Goal: Contribute content: Add original content to the website for others to see

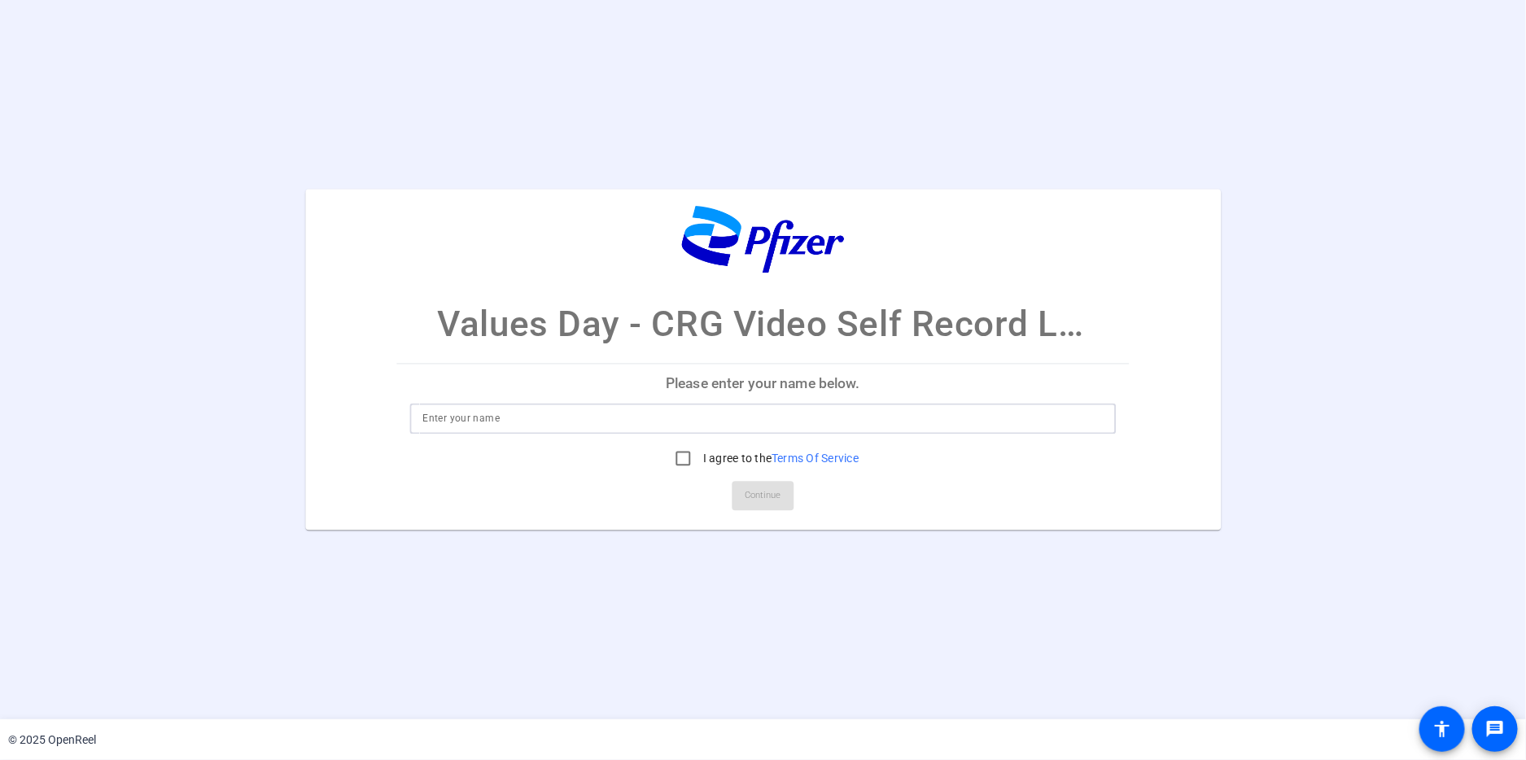
click at [450, 425] on input at bounding box center [763, 418] width 680 height 20
type input "[PERSON_NAME]"
click at [683, 460] on input "I agree to the Terms Of Service" at bounding box center [683, 458] width 33 height 33
checkbox input "true"
click at [770, 492] on span "Continue" at bounding box center [763, 495] width 36 height 24
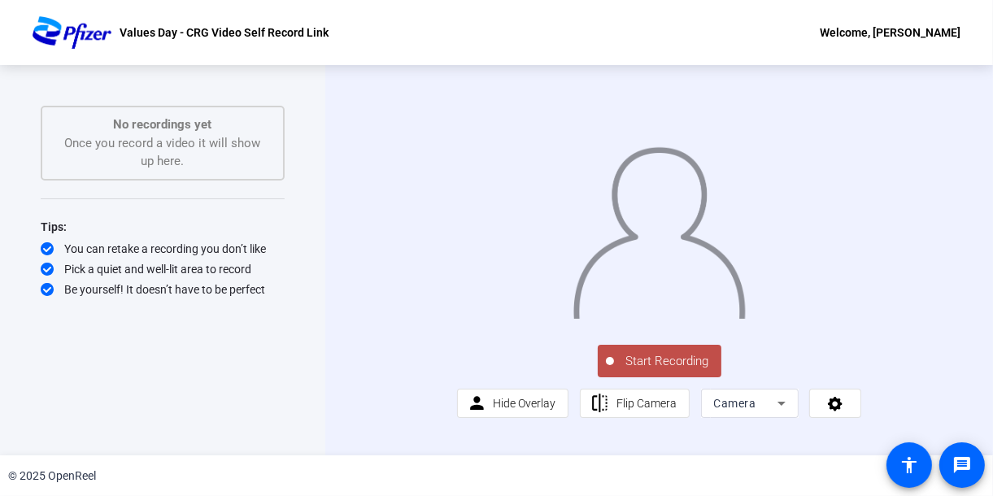
click at [652, 371] on span "Start Recording" at bounding box center [667, 361] width 107 height 19
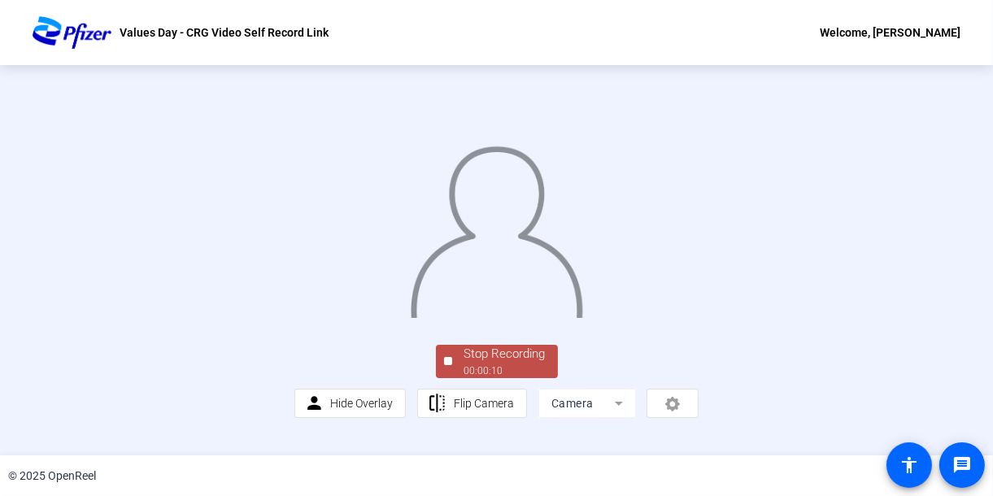
click at [584, 318] on img at bounding box center [496, 227] width 175 height 182
click at [409, 312] on img at bounding box center [496, 227] width 175 height 182
click at [409, 190] on img at bounding box center [496, 227] width 175 height 182
click at [491, 364] on div "Stop Recording" at bounding box center [505, 354] width 81 height 19
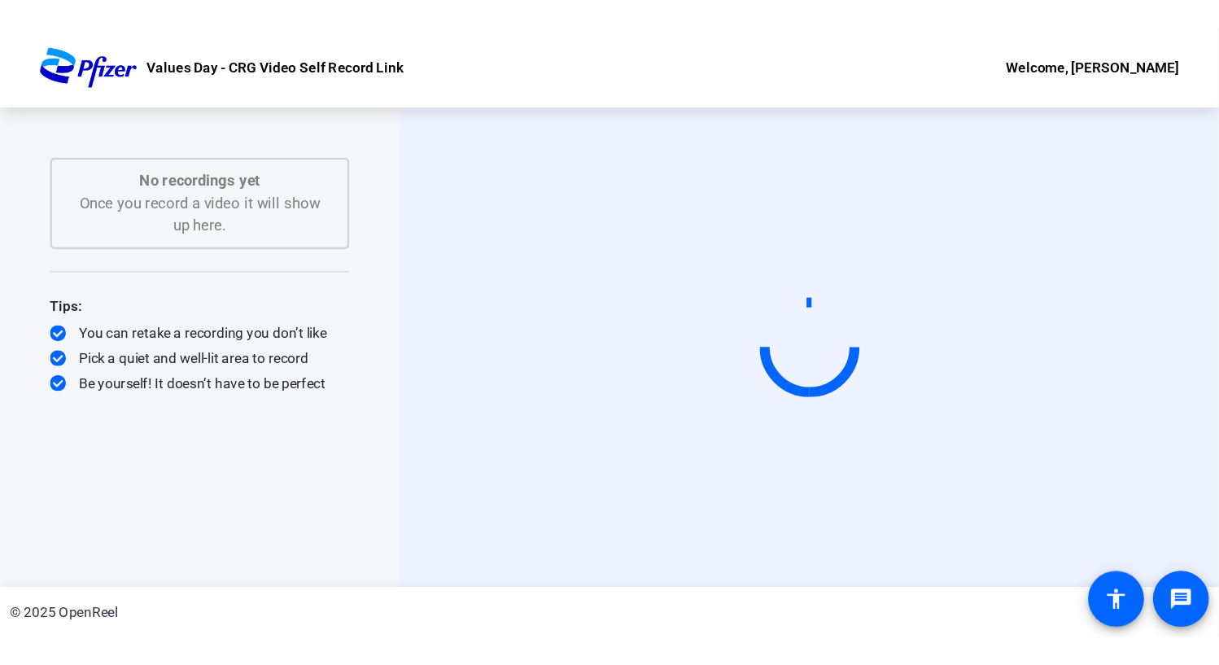
scroll to position [0, 0]
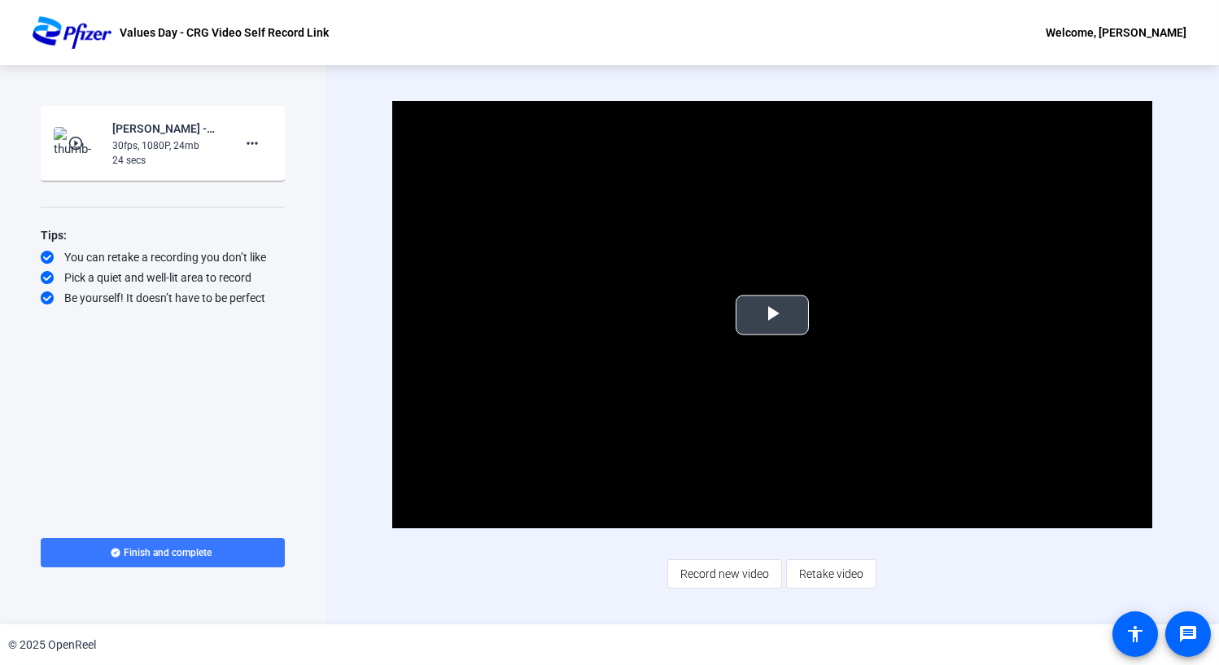
click at [772, 315] on span "Video Player" at bounding box center [772, 315] width 0 height 0
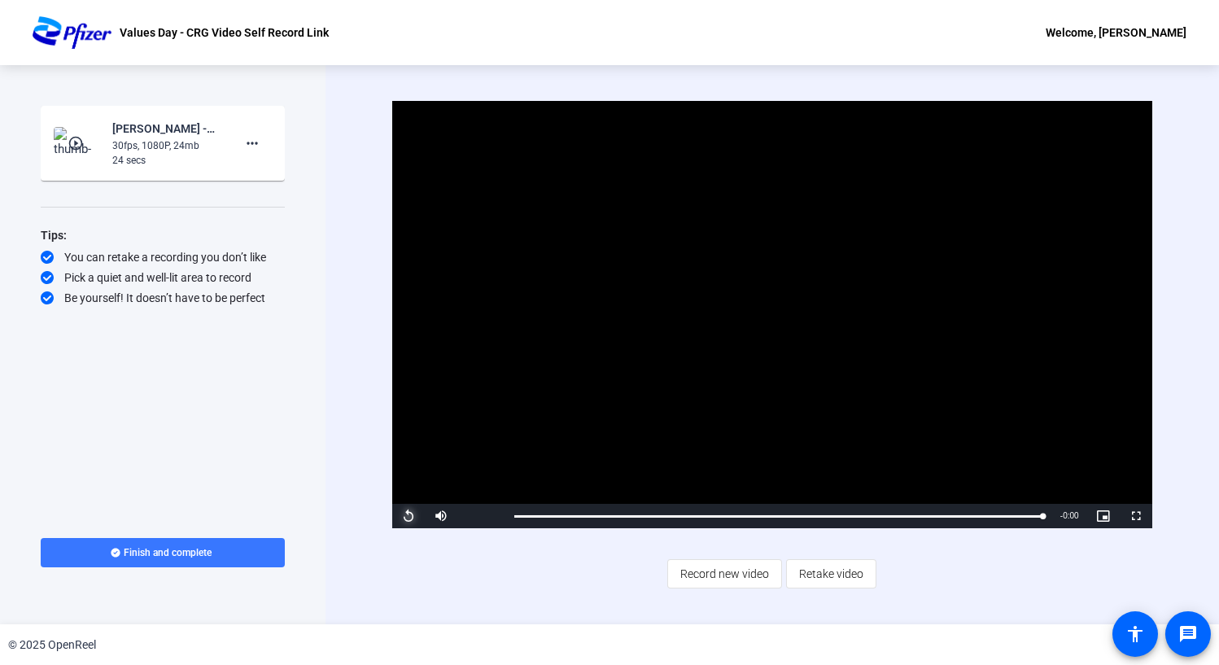
click at [404, 495] on span "Video Player" at bounding box center [408, 516] width 33 height 0
click at [845, 495] on span "Retake video" at bounding box center [831, 573] width 64 height 31
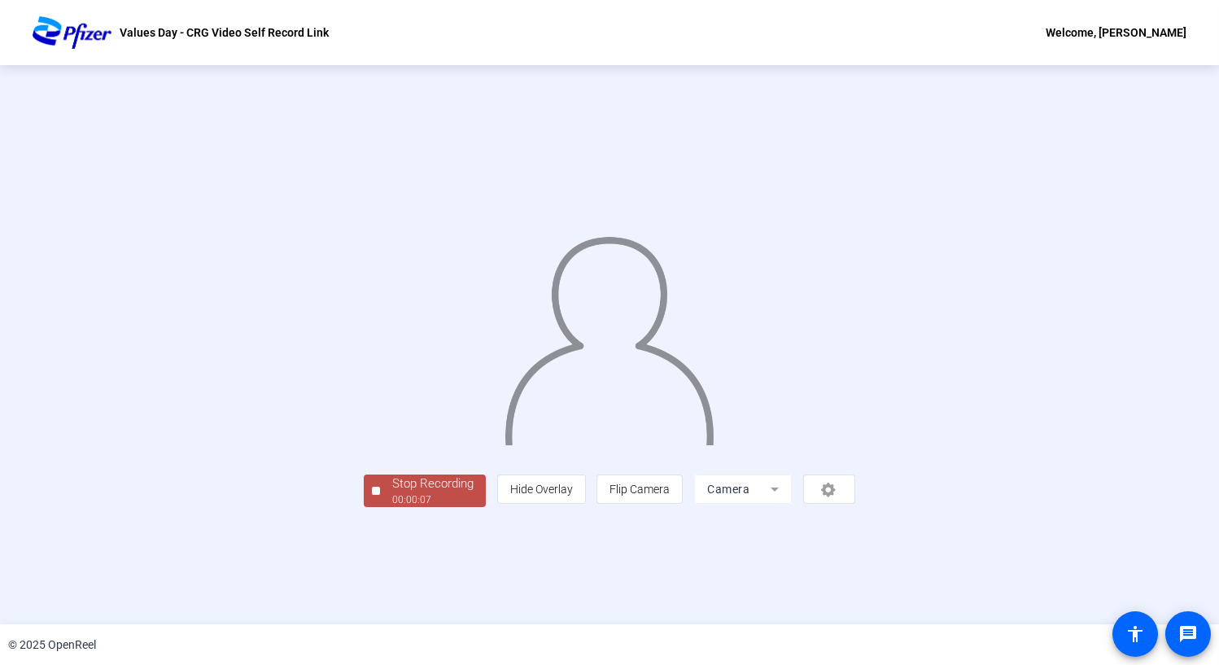
click at [392, 493] on div "Stop Recording" at bounding box center [432, 483] width 81 height 19
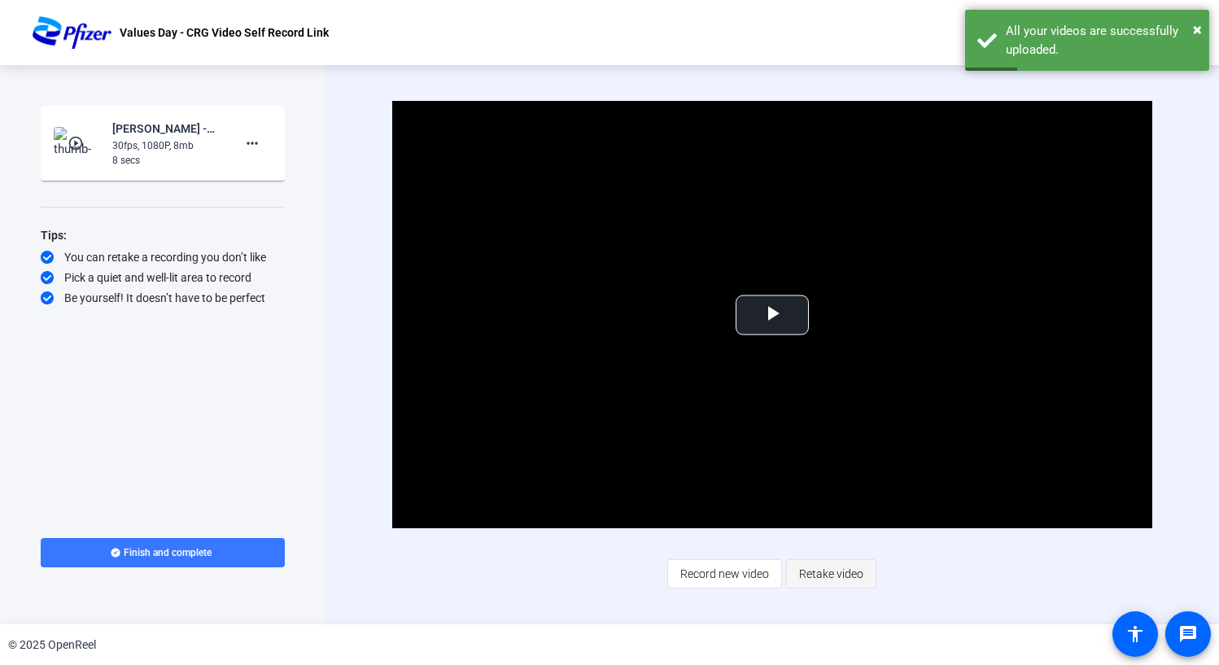
click at [826, 495] on span "Retake video" at bounding box center [831, 573] width 64 height 31
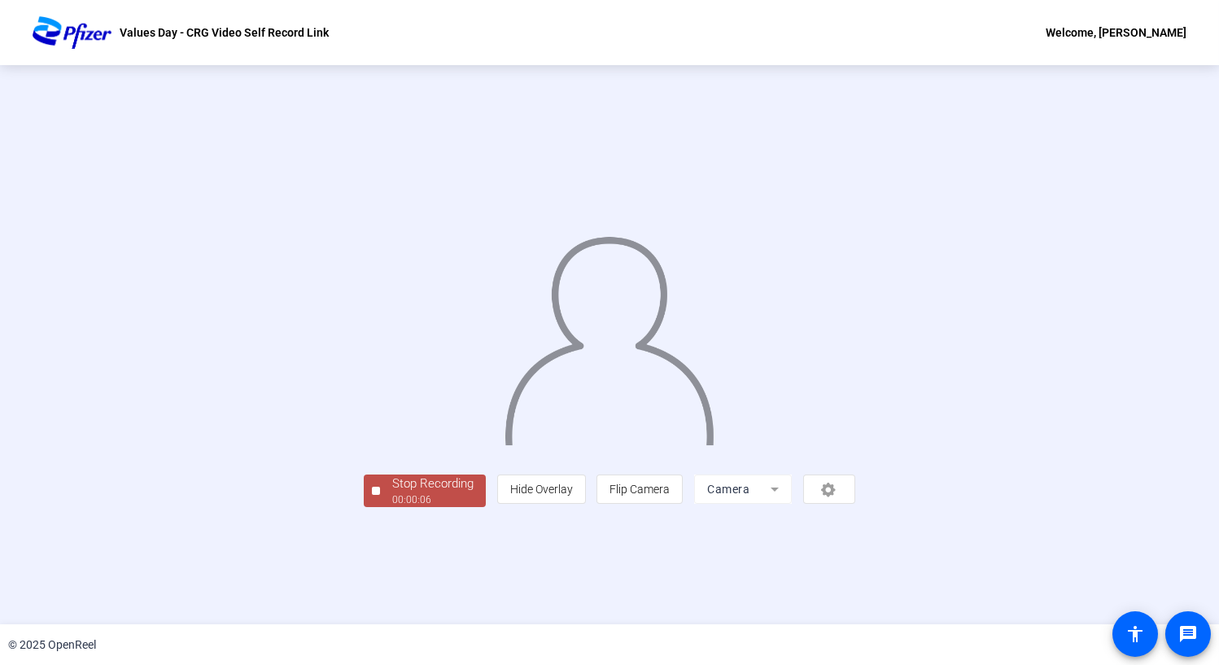
click at [364, 495] on div "Stop Recording 00:00:06 person Hide Overlay flip Flip Camera Camera" at bounding box center [609, 489] width 491 height 36
click at [392, 493] on div "Stop Recording" at bounding box center [432, 483] width 81 height 19
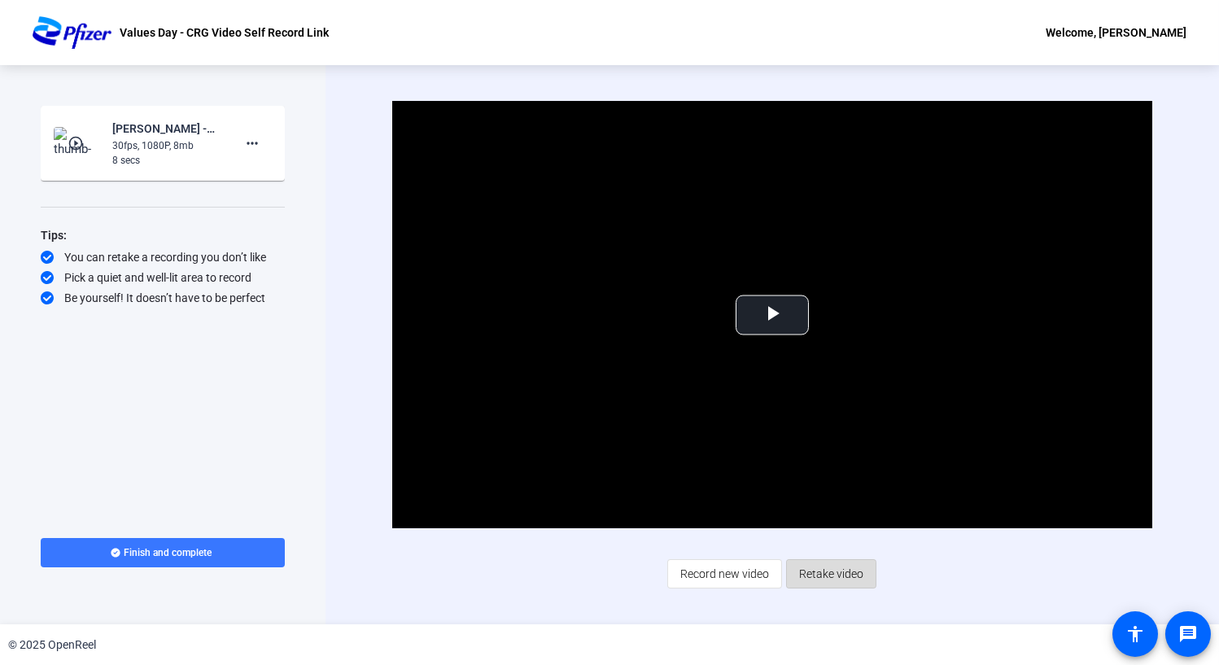
click at [801, 495] on span "Retake video" at bounding box center [831, 573] width 64 height 31
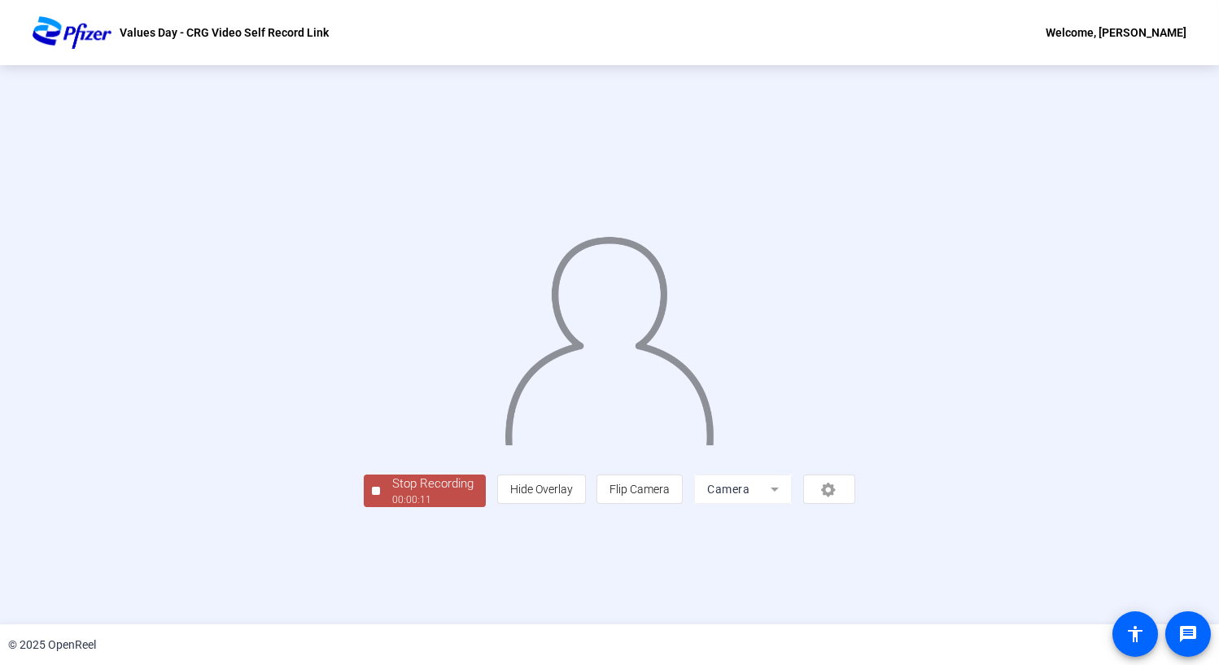
click at [392, 493] on div "Stop Recording" at bounding box center [432, 483] width 81 height 19
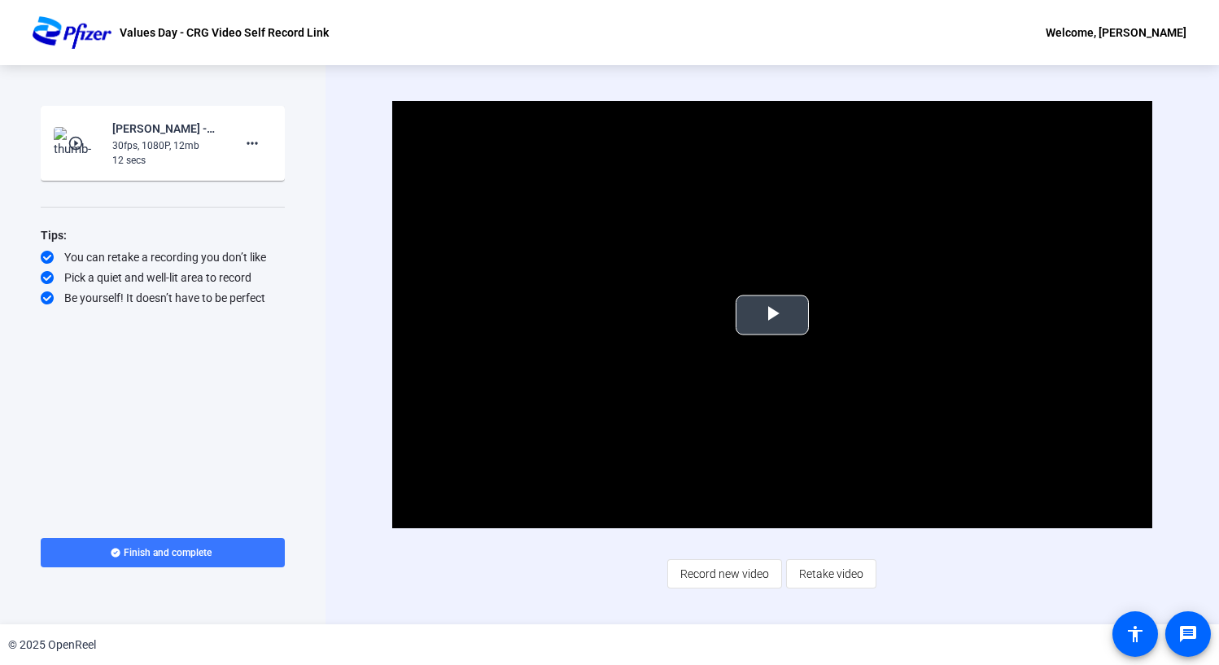
click at [772, 315] on span "Video Player" at bounding box center [772, 315] width 0 height 0
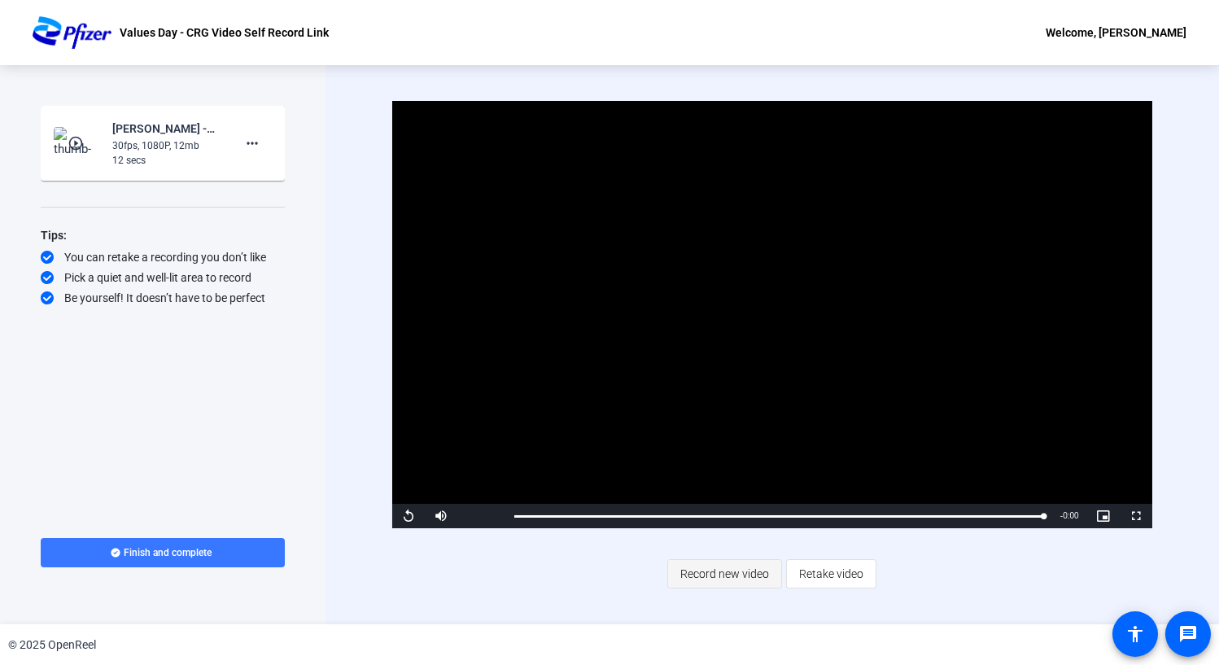
click at [751, 495] on span "Record new video" at bounding box center [724, 573] width 89 height 31
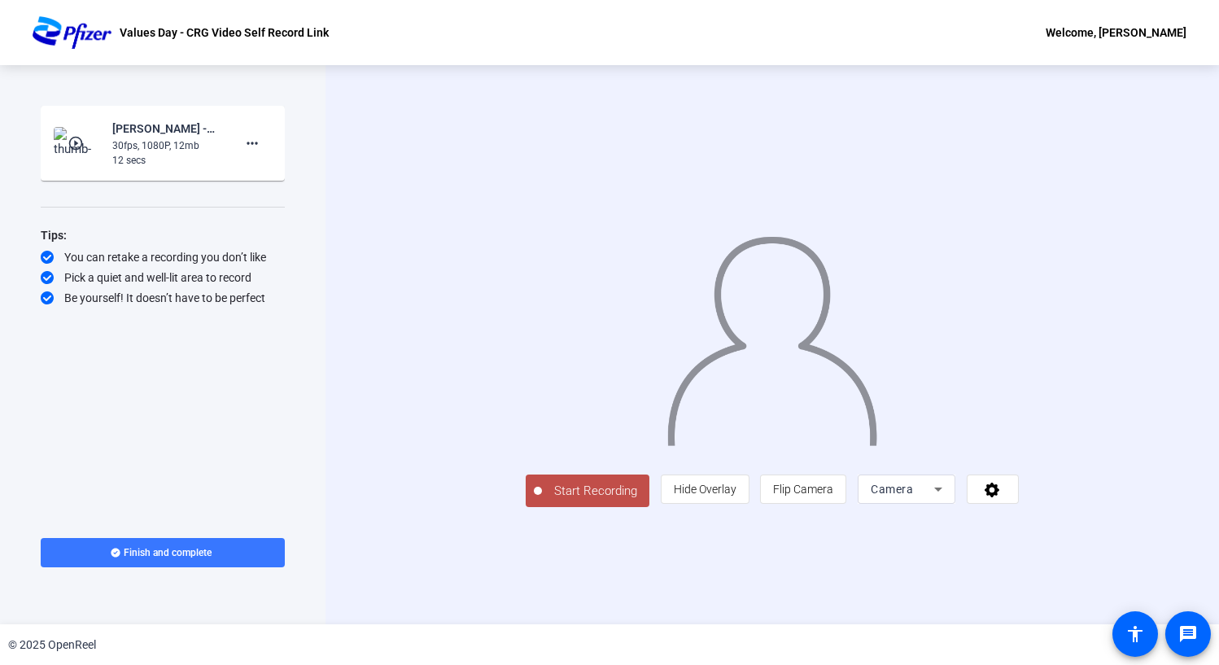
click at [526, 495] on button "Start Recording" at bounding box center [588, 490] width 124 height 33
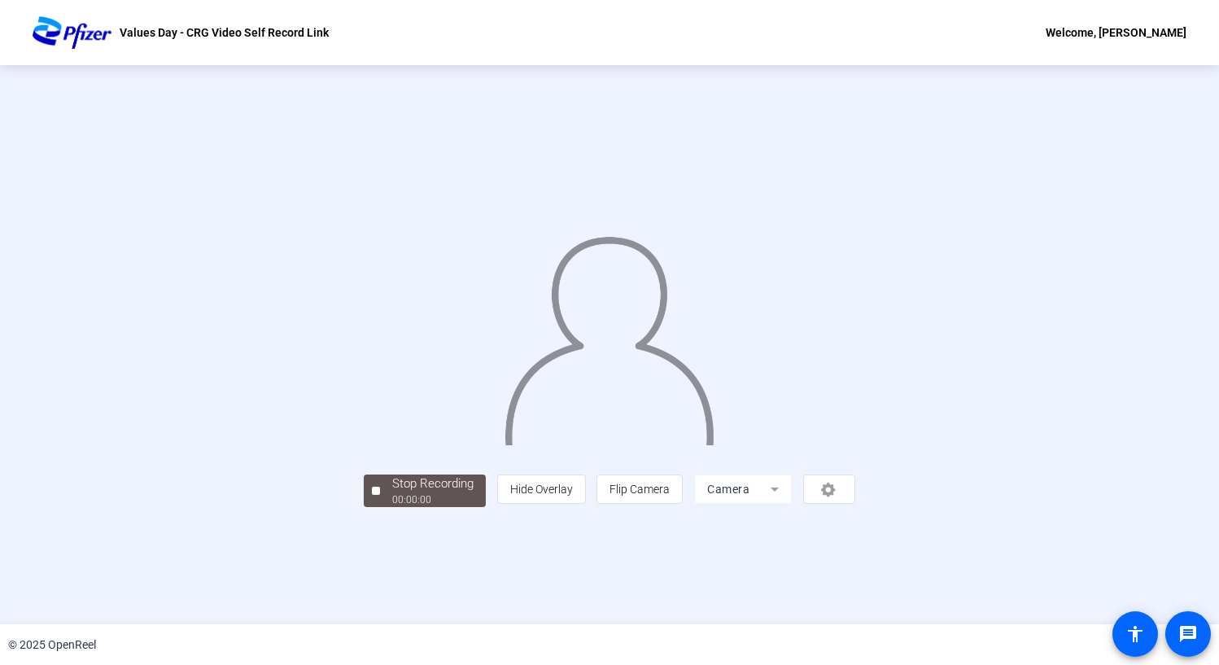
click at [503, 242] on img at bounding box center [609, 334] width 212 height 221
click at [392, 493] on div "Stop Recording" at bounding box center [432, 483] width 81 height 19
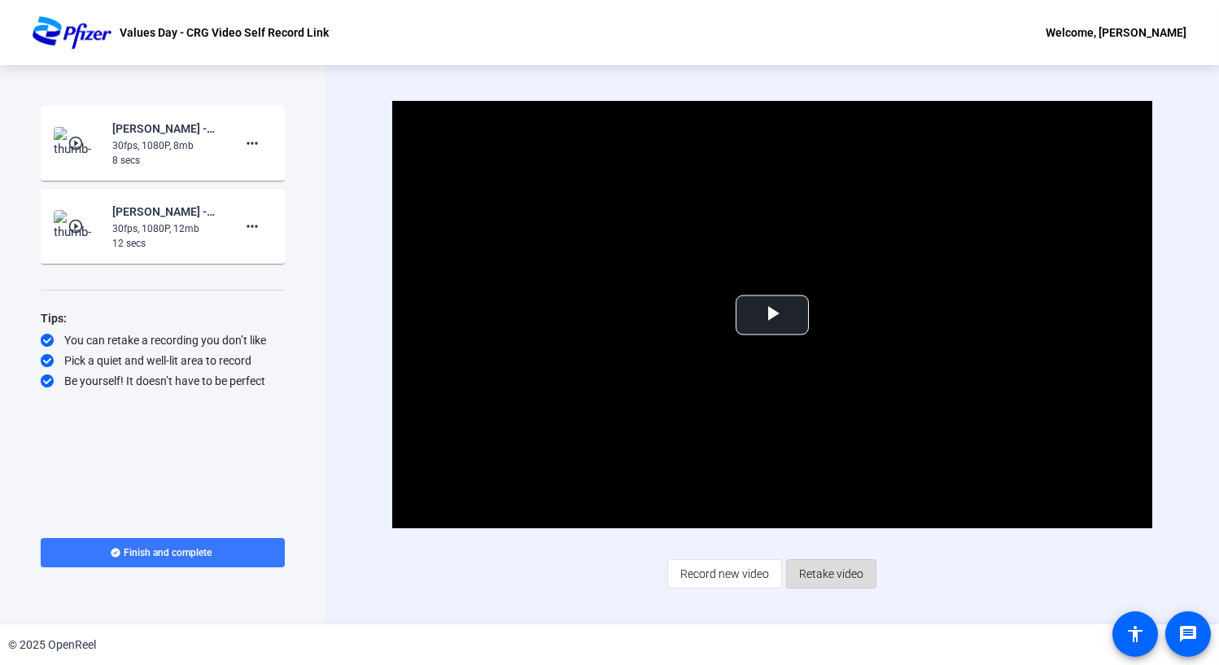
click at [832, 495] on span "Retake video" at bounding box center [831, 573] width 64 height 31
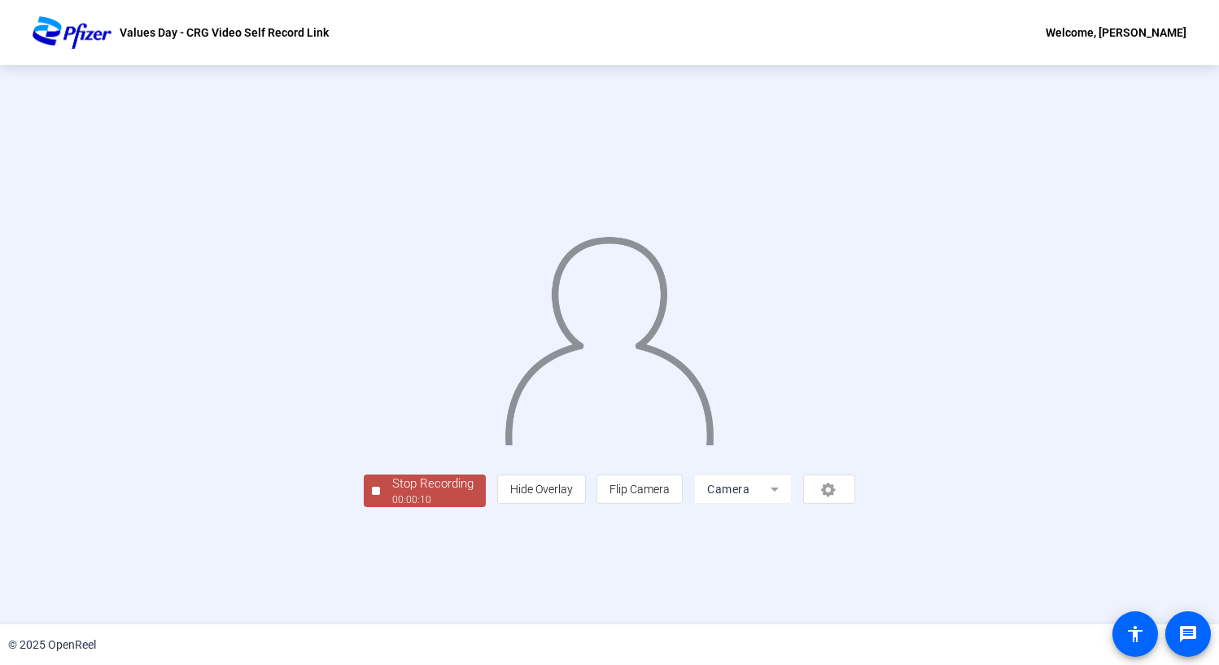
click at [392, 493] on div "Stop Recording" at bounding box center [432, 483] width 81 height 19
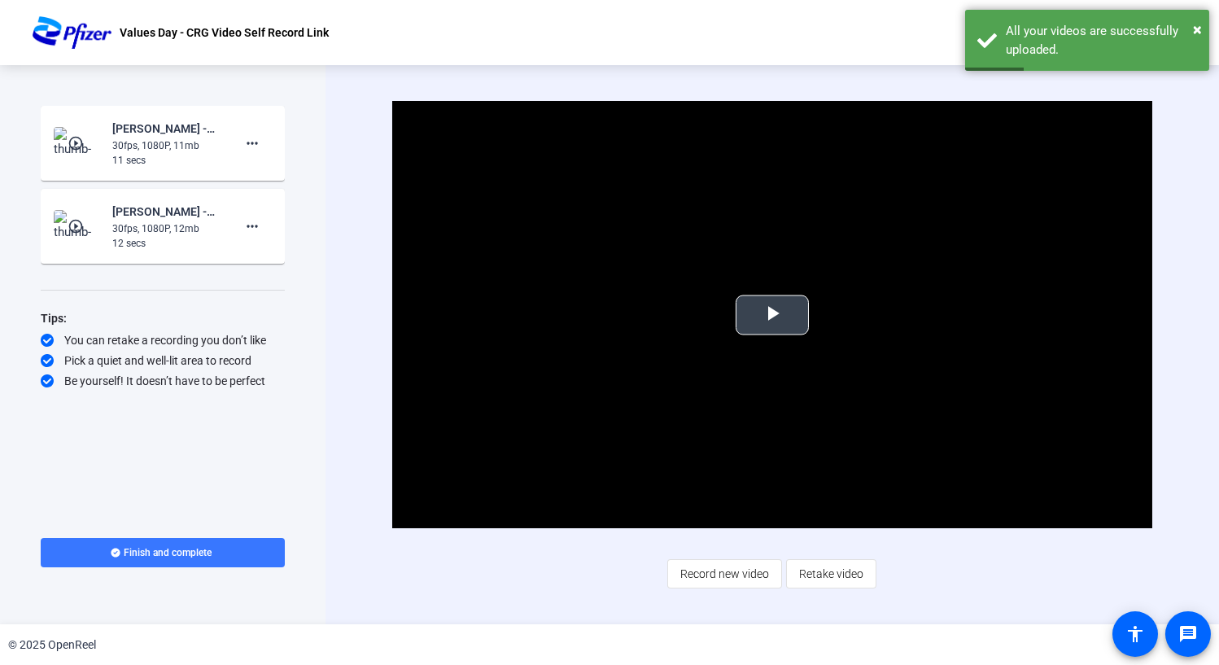
click at [772, 315] on span "Video Player" at bounding box center [772, 315] width 0 height 0
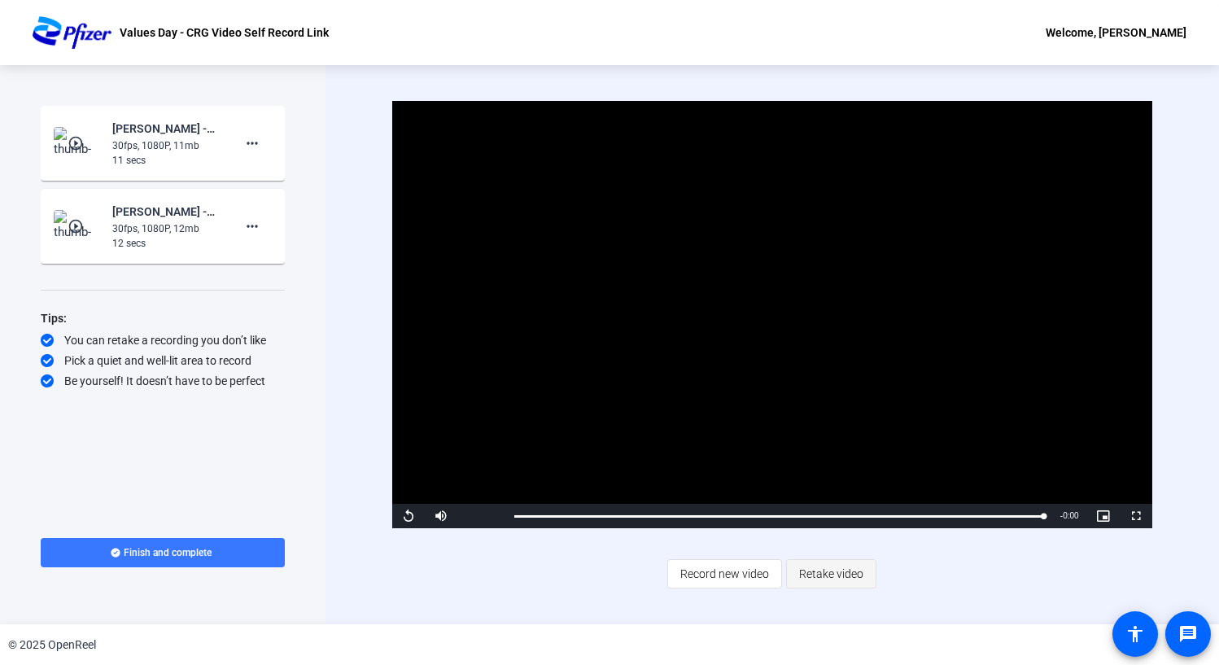
click at [814, 495] on span "Retake video" at bounding box center [831, 573] width 64 height 31
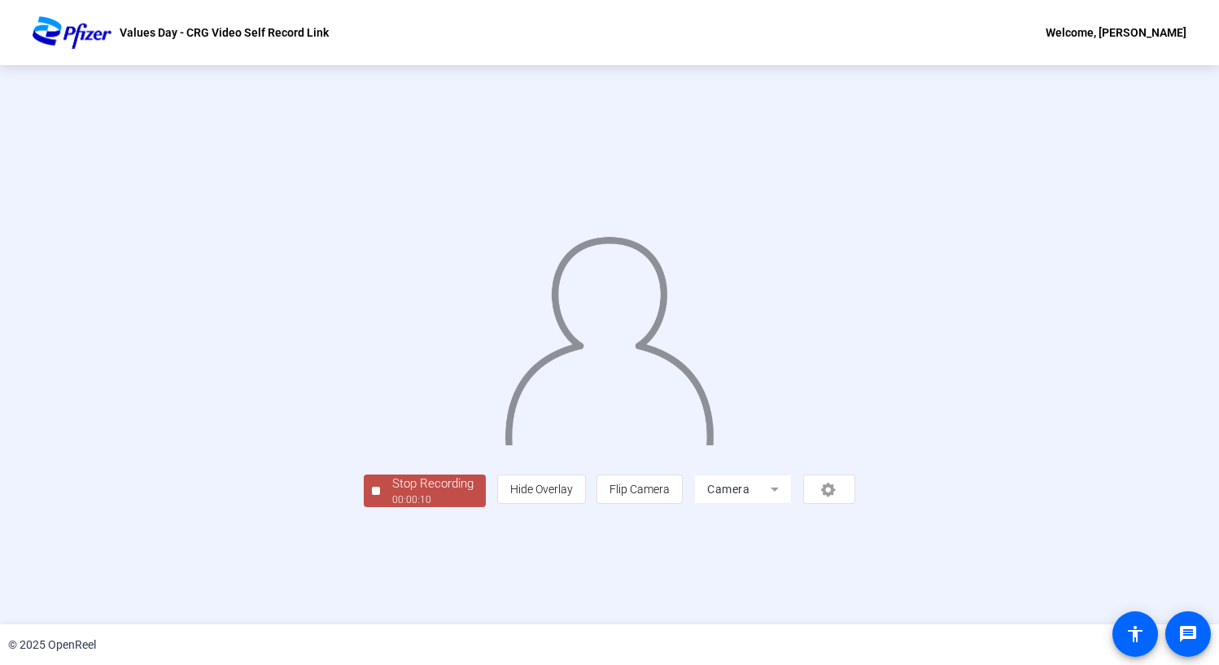
click at [392, 493] on div "Stop Recording" at bounding box center [432, 483] width 81 height 19
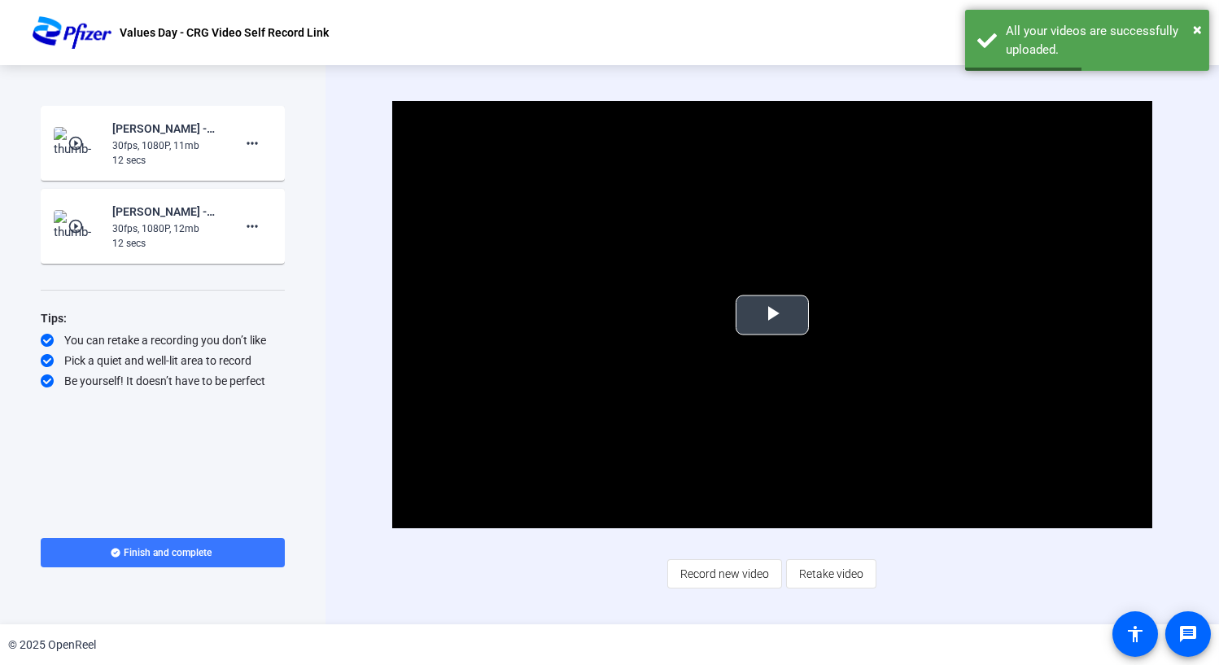
click at [772, 315] on span "Video Player" at bounding box center [772, 315] width 0 height 0
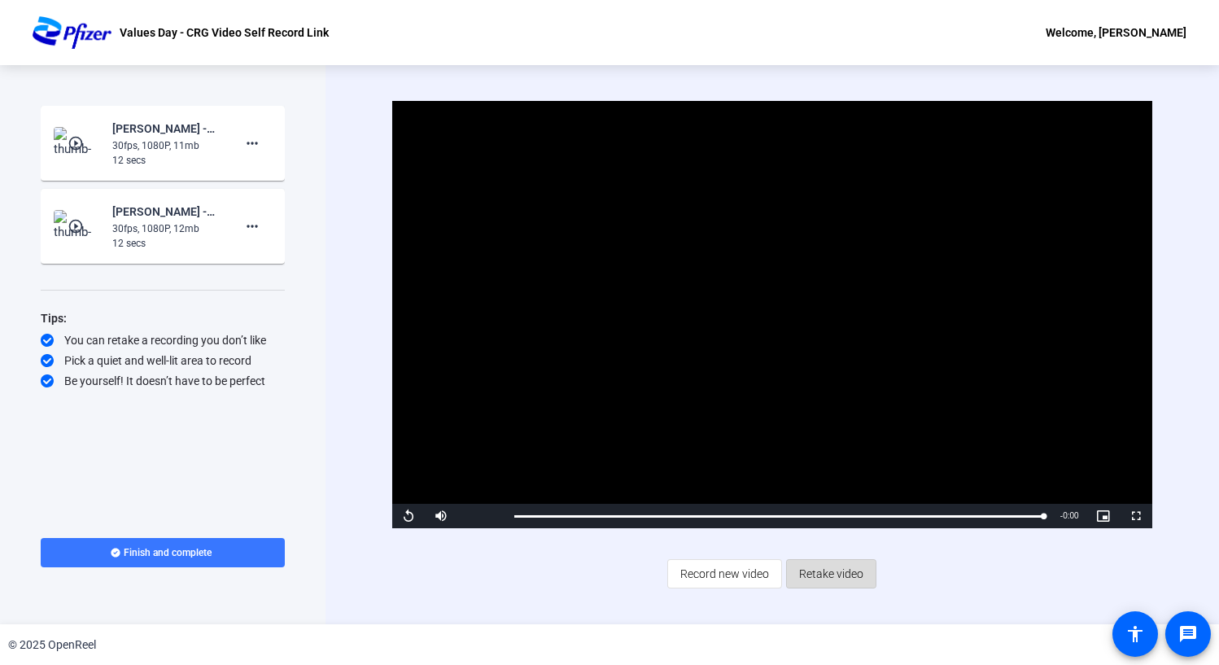
click at [826, 495] on span "Retake video" at bounding box center [831, 573] width 64 height 31
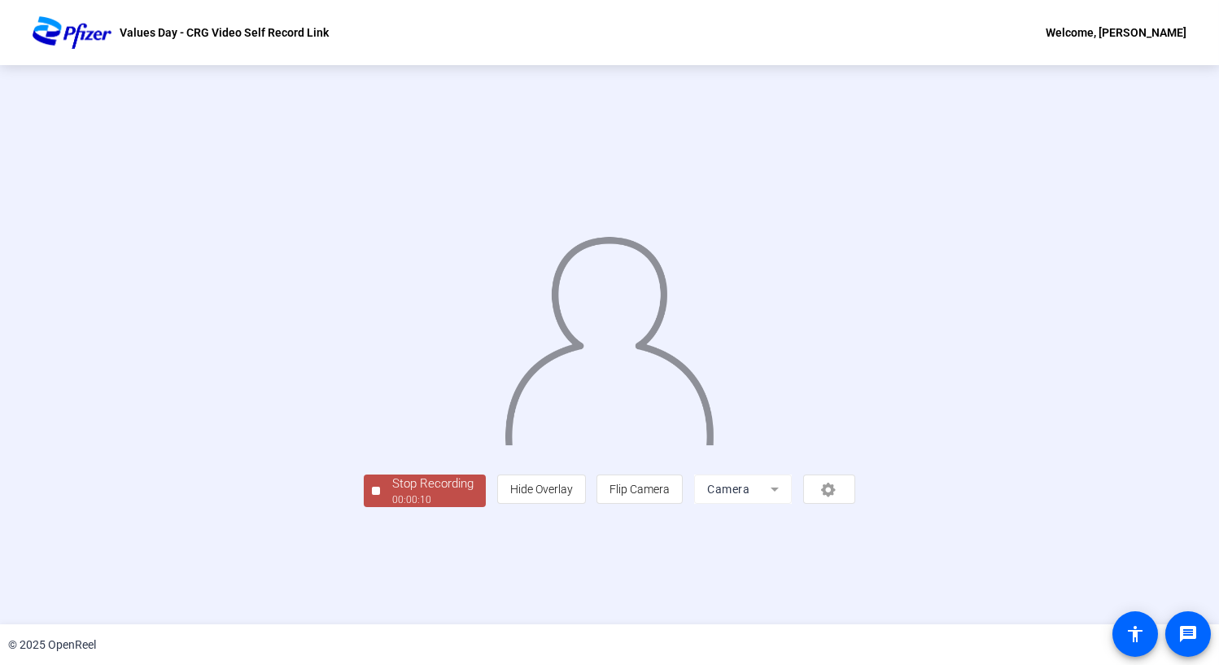
click at [380, 495] on span "Stop Recording 00:00:10" at bounding box center [433, 490] width 106 height 33
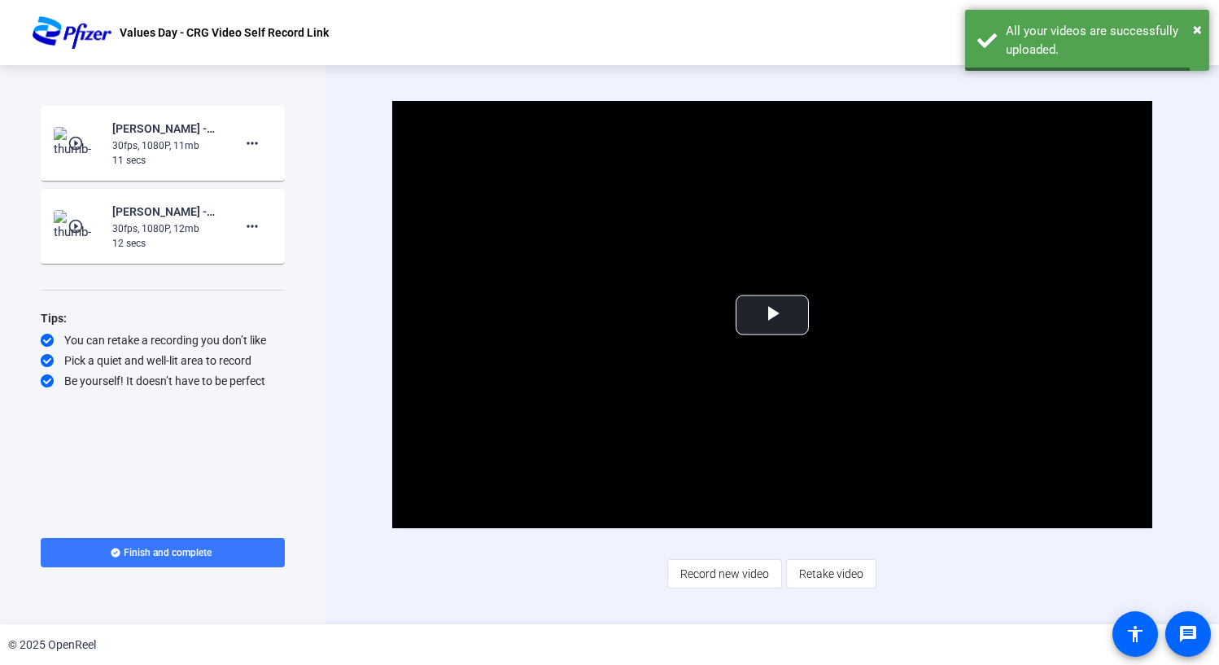
drag, startPoint x: 175, startPoint y: 601, endPoint x: 760, endPoint y: 599, distance: 585.0
click at [760, 495] on div "Video Player is loading. Play Video Play Mute Current Time 0:00 / Duration -:- …" at bounding box center [771, 344] width 893 height 559
click at [772, 315] on span "Video Player" at bounding box center [772, 315] width 0 height 0
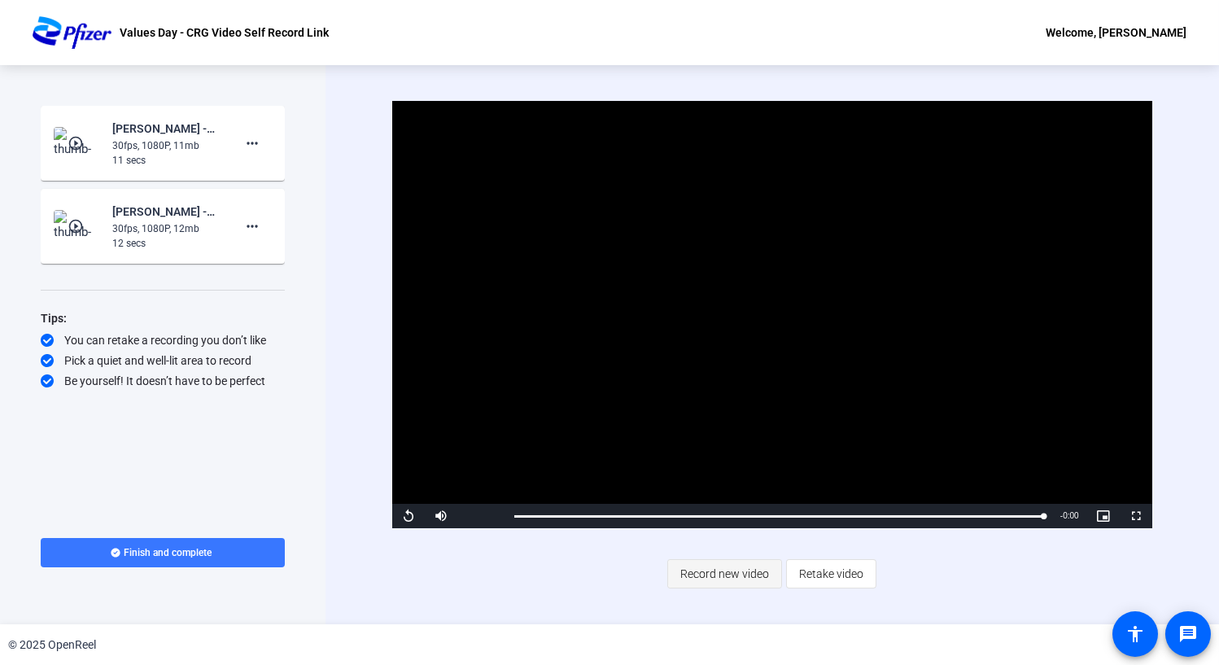
click at [757, 495] on span "Record new video" at bounding box center [724, 573] width 89 height 31
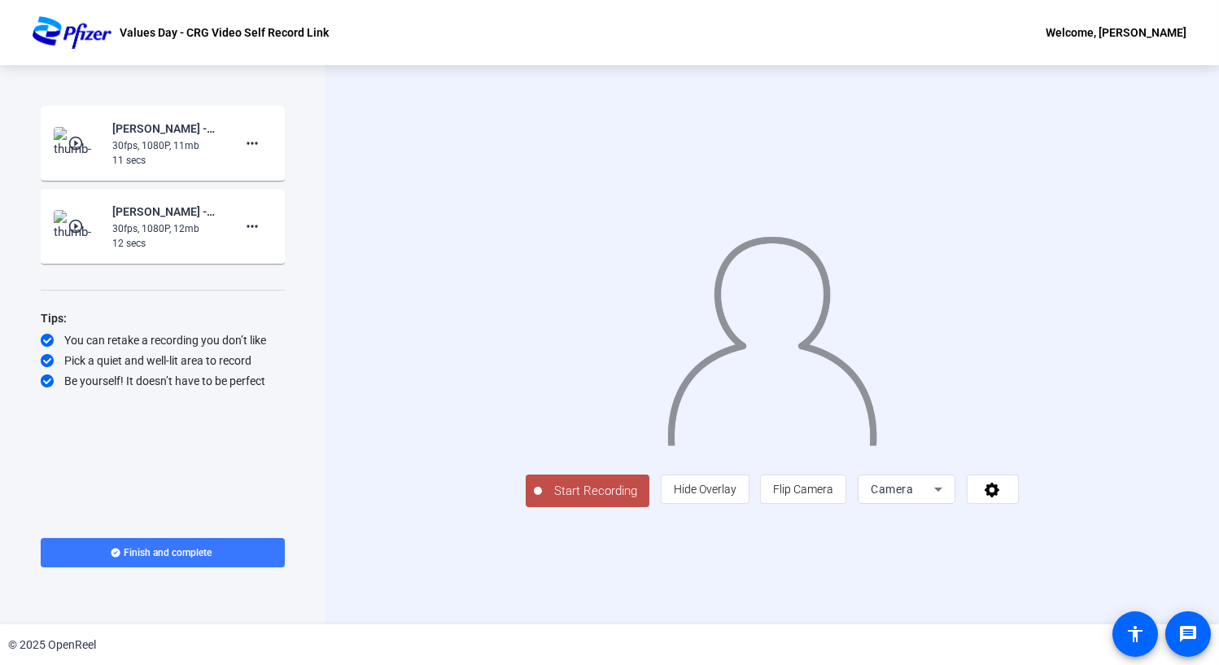
click at [153, 359] on div "Pick a quiet and well-lit area to record" at bounding box center [163, 360] width 244 height 16
click at [542, 495] on span "Start Recording" at bounding box center [595, 491] width 107 height 19
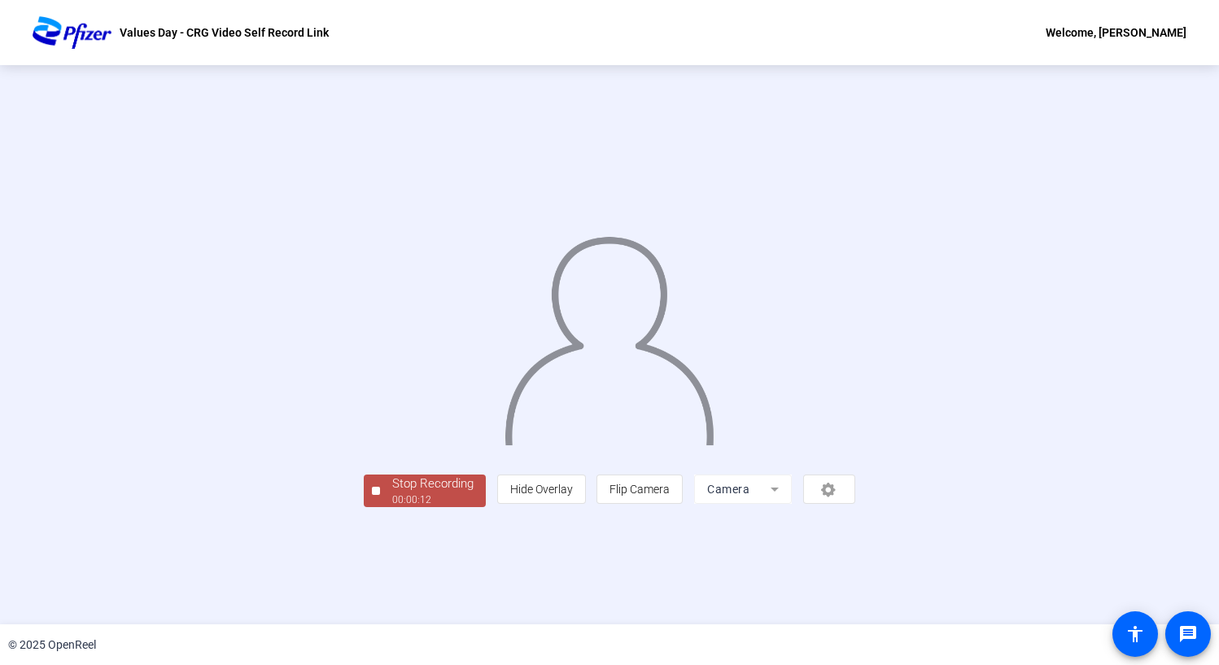
click at [392, 493] on div "Stop Recording" at bounding box center [432, 483] width 81 height 19
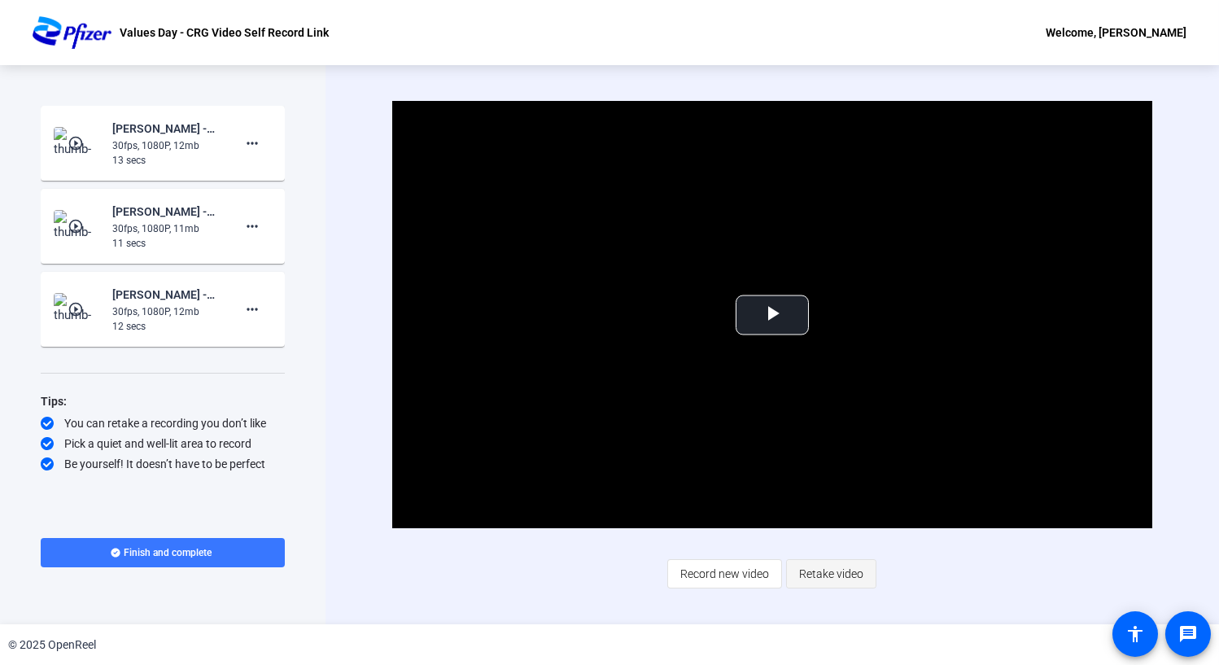
click at [840, 495] on span "Retake video" at bounding box center [831, 573] width 64 height 31
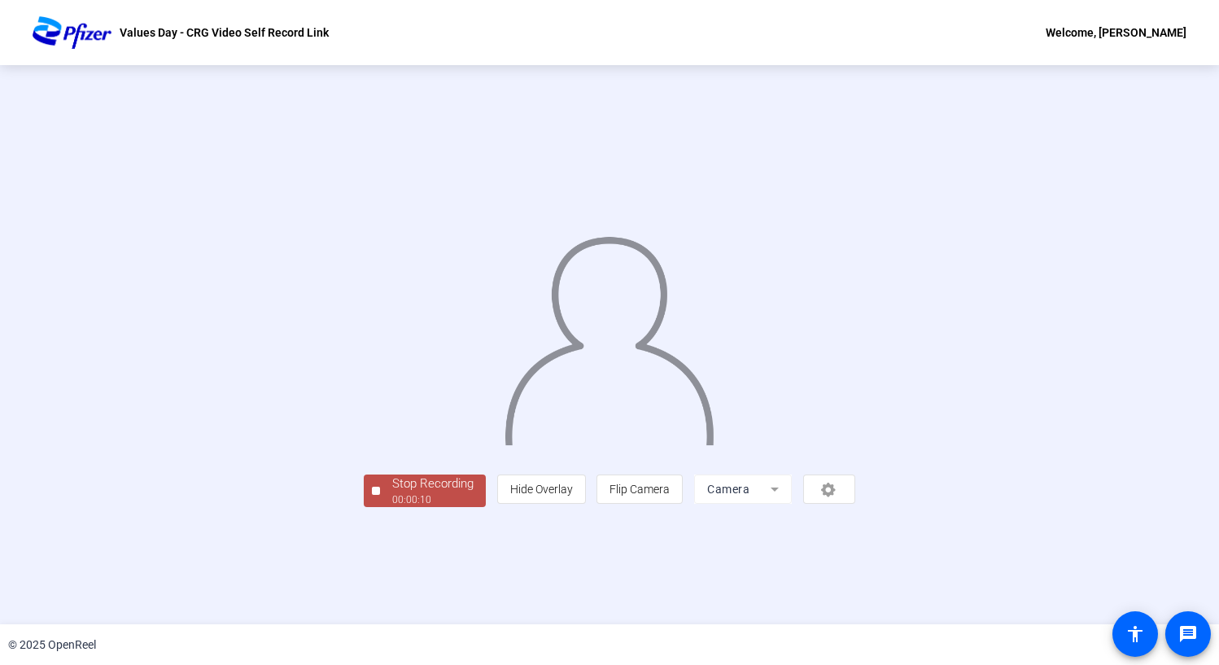
click at [392, 493] on div "Stop Recording" at bounding box center [432, 483] width 81 height 19
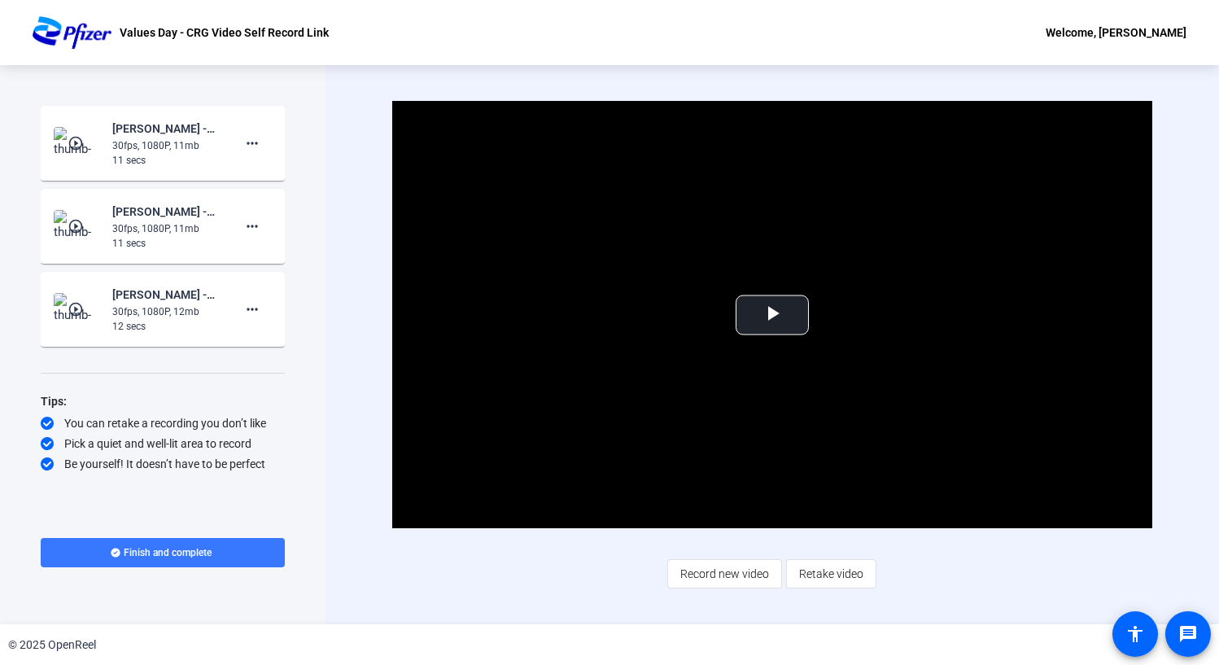
click at [293, 333] on div "Start Recording play_circle_outline James Krosnicki -Values Day - CRG Video Rec…" at bounding box center [162, 344] width 325 height 559
click at [853, 495] on span "Retake video" at bounding box center [831, 573] width 64 height 31
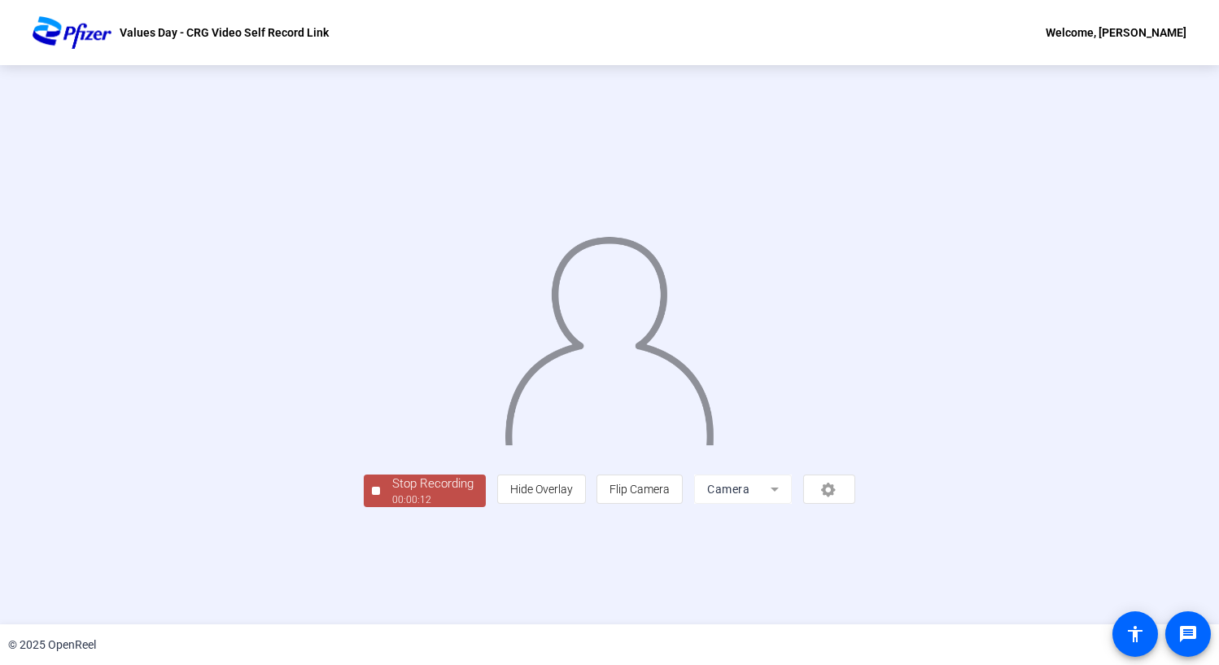
click at [392, 495] on div "00:00:12" at bounding box center [432, 499] width 81 height 15
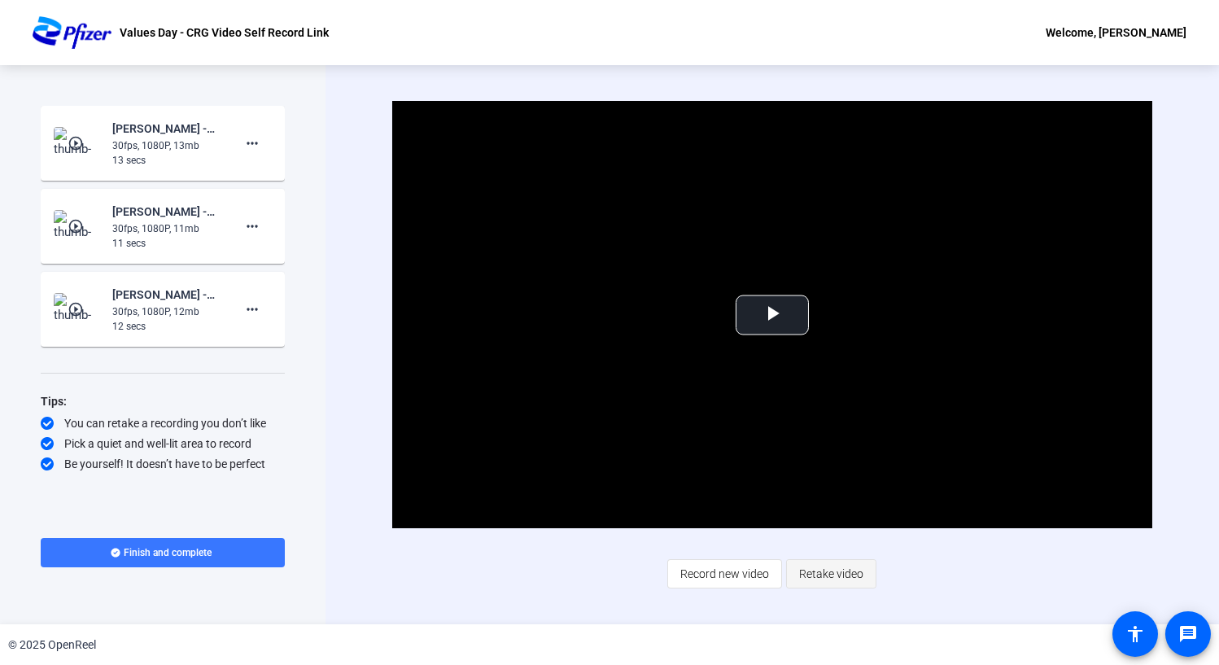
click at [860, 495] on span "Retake video" at bounding box center [831, 573] width 64 height 31
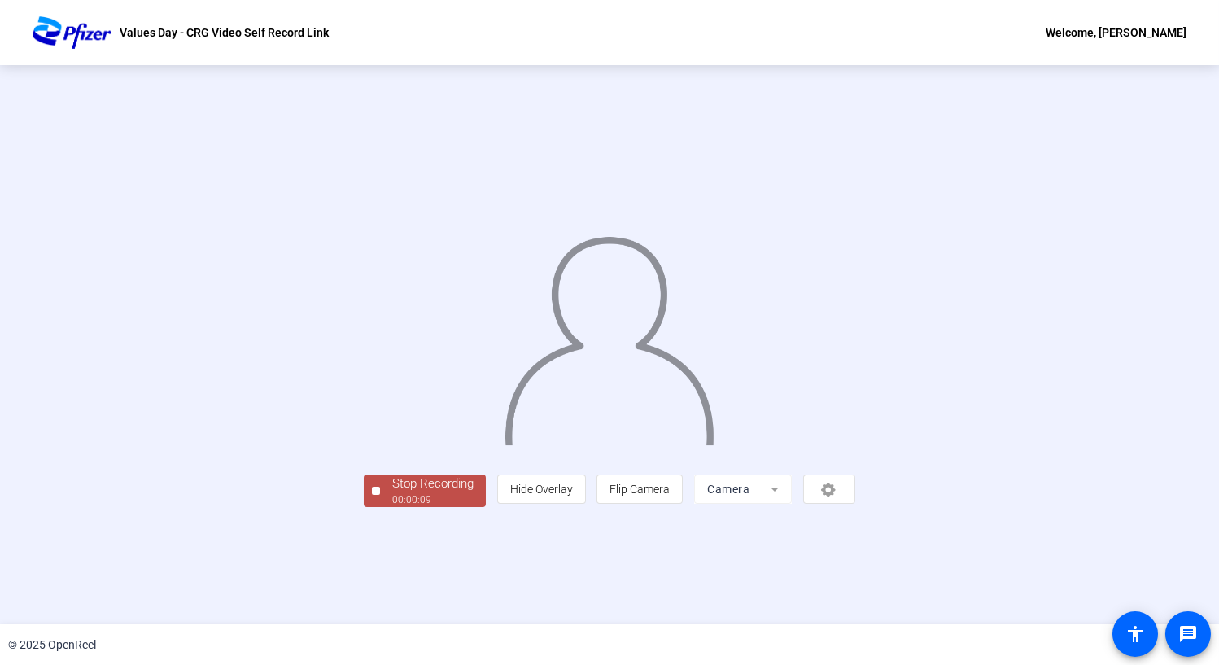
click at [392, 493] on div "Stop Recording" at bounding box center [432, 483] width 81 height 19
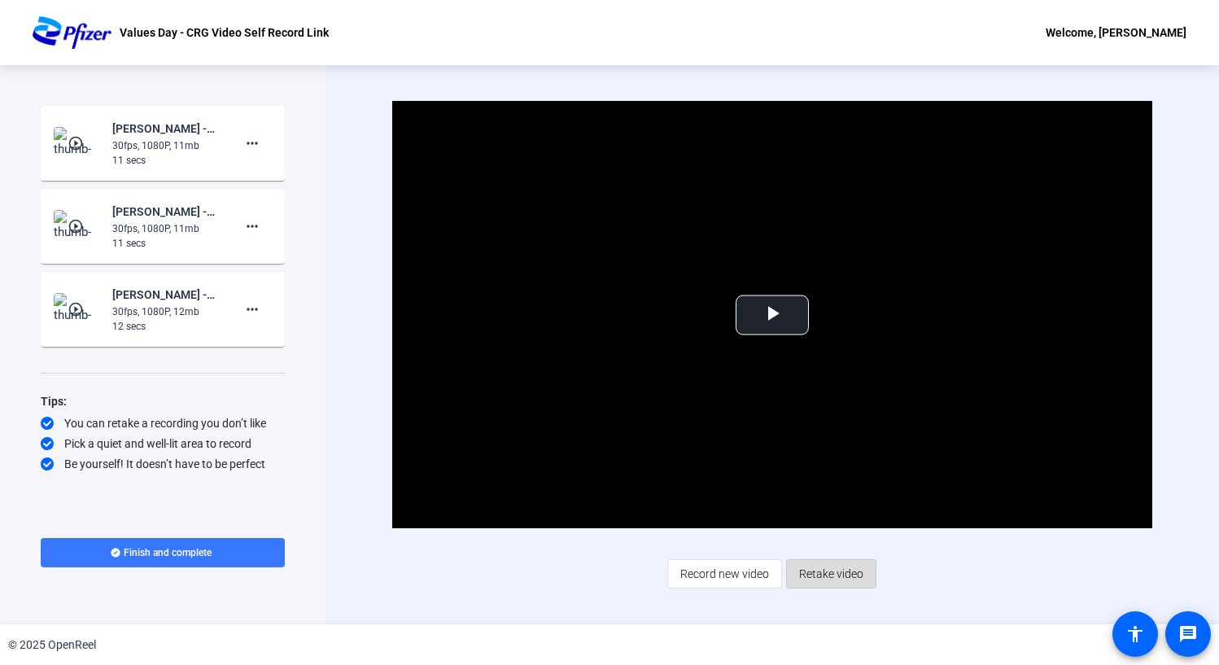
click at [859, 495] on span "Retake video" at bounding box center [831, 573] width 64 height 31
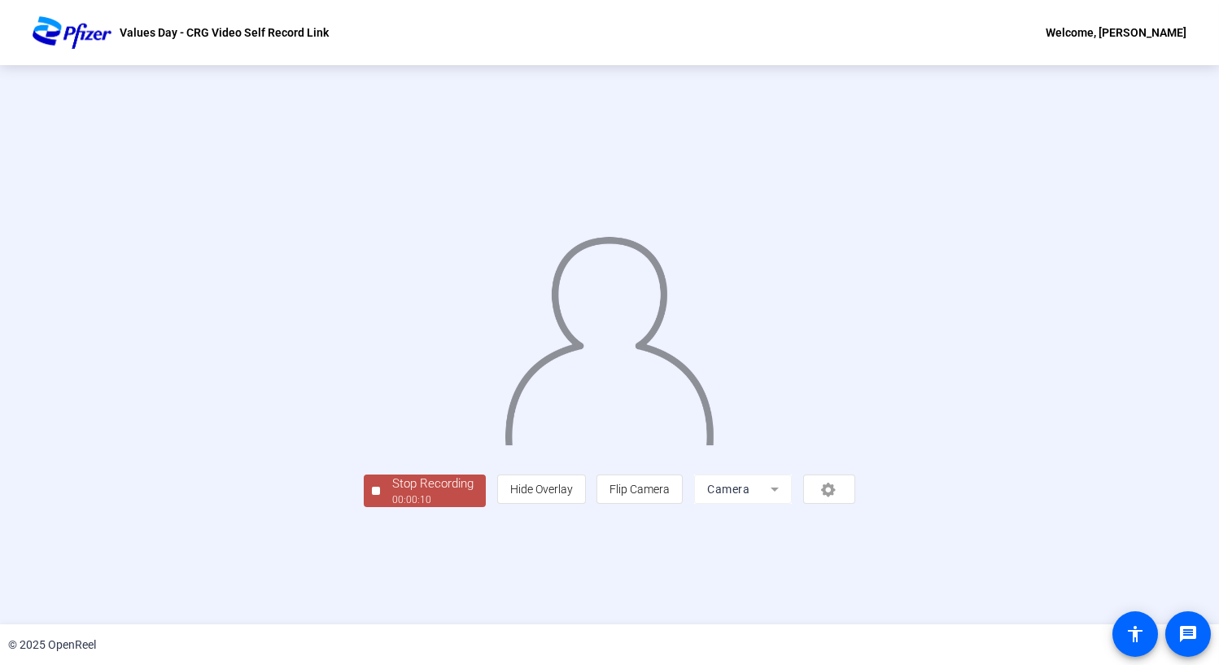
click at [392, 495] on div "00:00:10" at bounding box center [432, 499] width 81 height 15
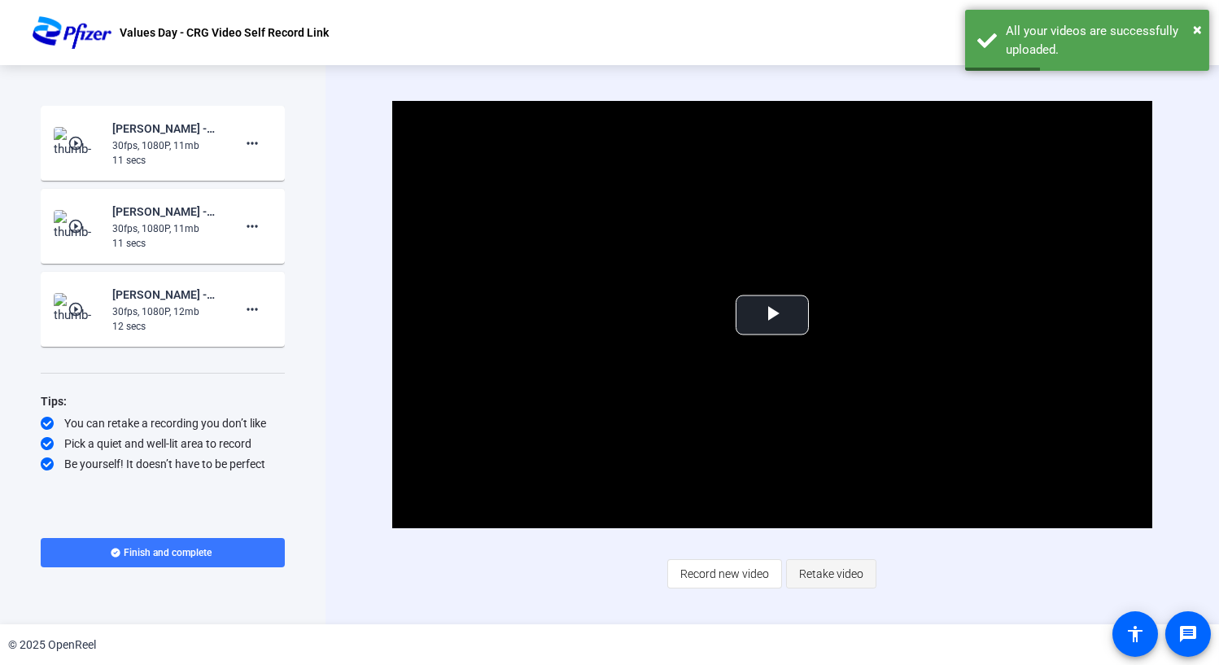
click at [860, 495] on span "Retake video" at bounding box center [831, 573] width 64 height 31
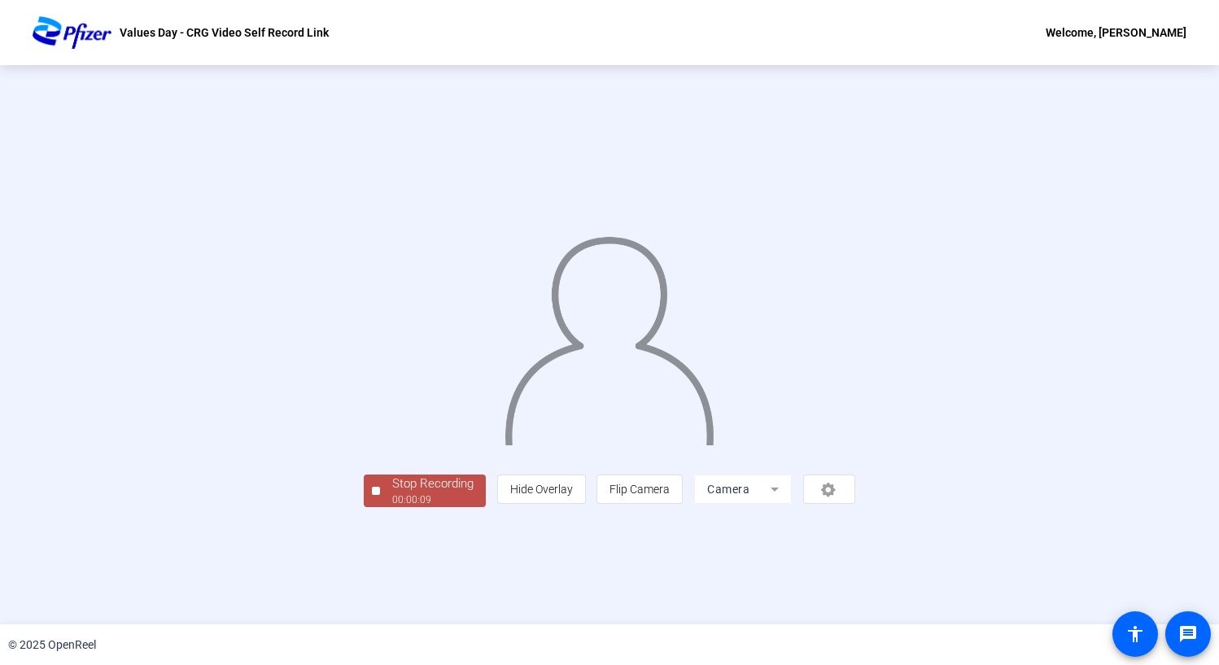
click at [392, 495] on div "00:00:09" at bounding box center [432, 499] width 81 height 15
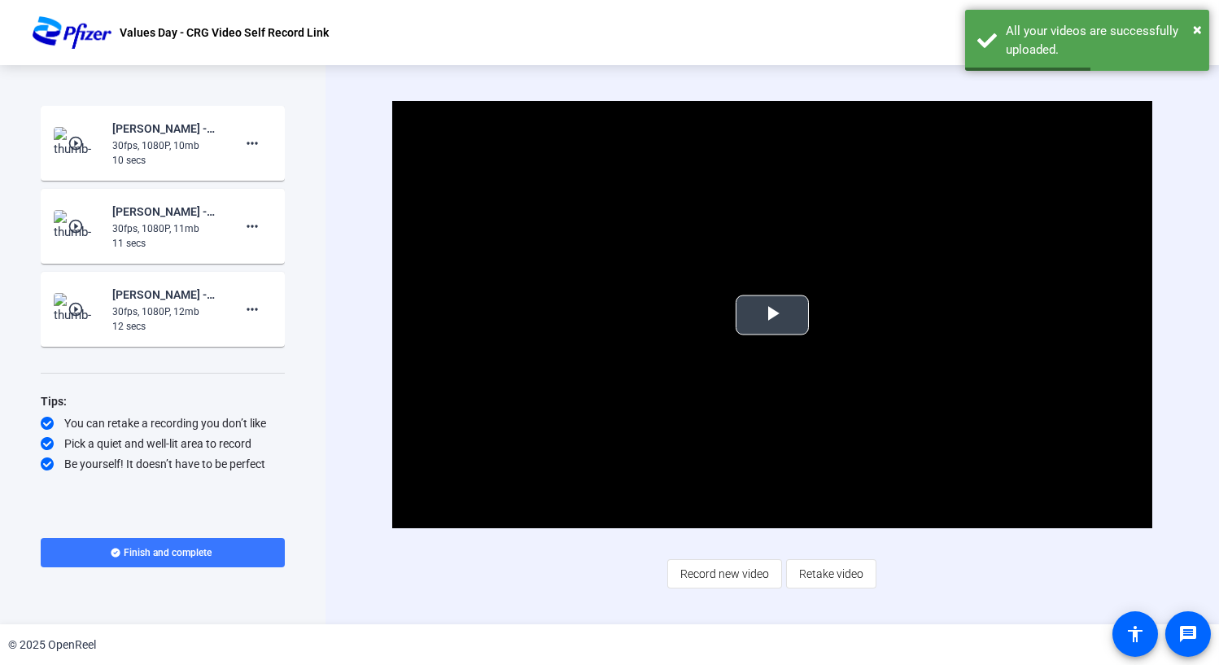
drag, startPoint x: 935, startPoint y: 623, endPoint x: 782, endPoint y: 312, distance: 347.1
click at [772, 315] on span "Video Player" at bounding box center [772, 315] width 0 height 0
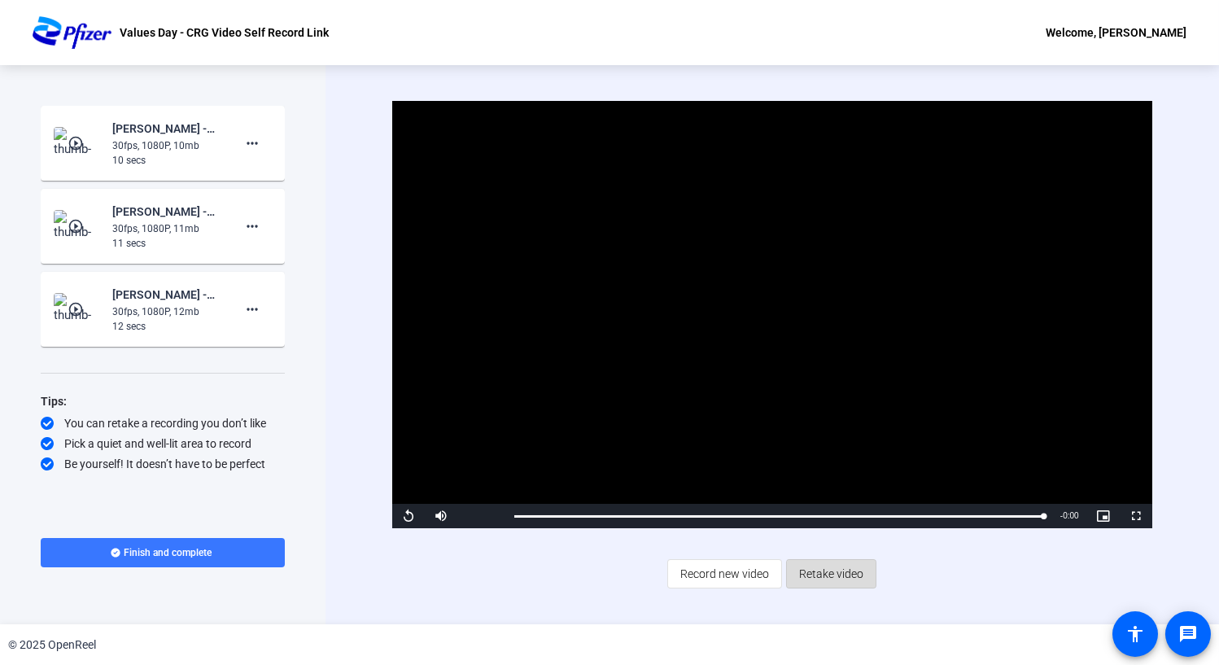
click at [860, 495] on span "Retake video" at bounding box center [831, 573] width 64 height 31
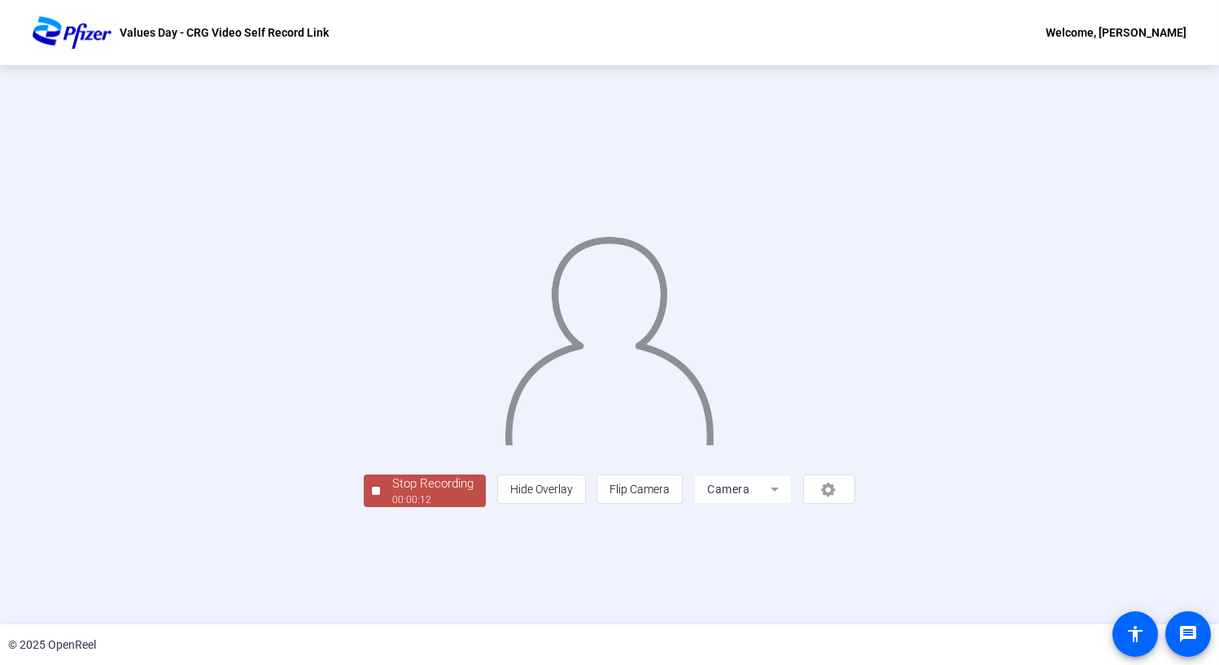
click at [392, 493] on div "Stop Recording" at bounding box center [432, 483] width 81 height 19
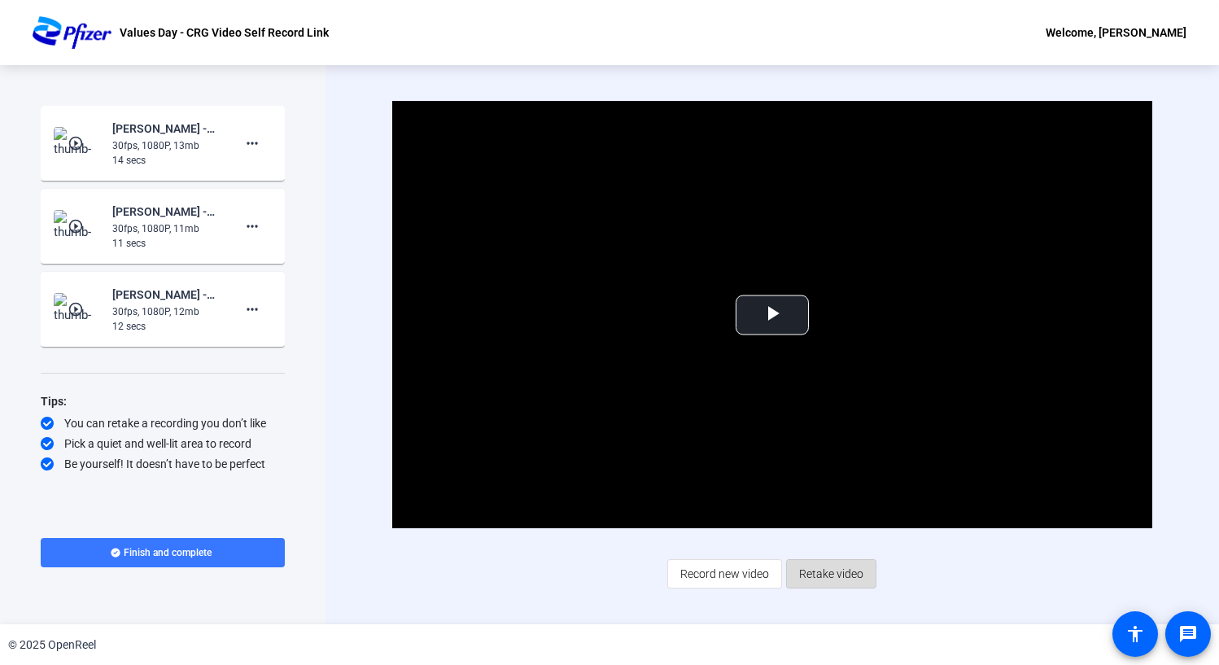
click at [860, 495] on span "Retake video" at bounding box center [831, 573] width 64 height 31
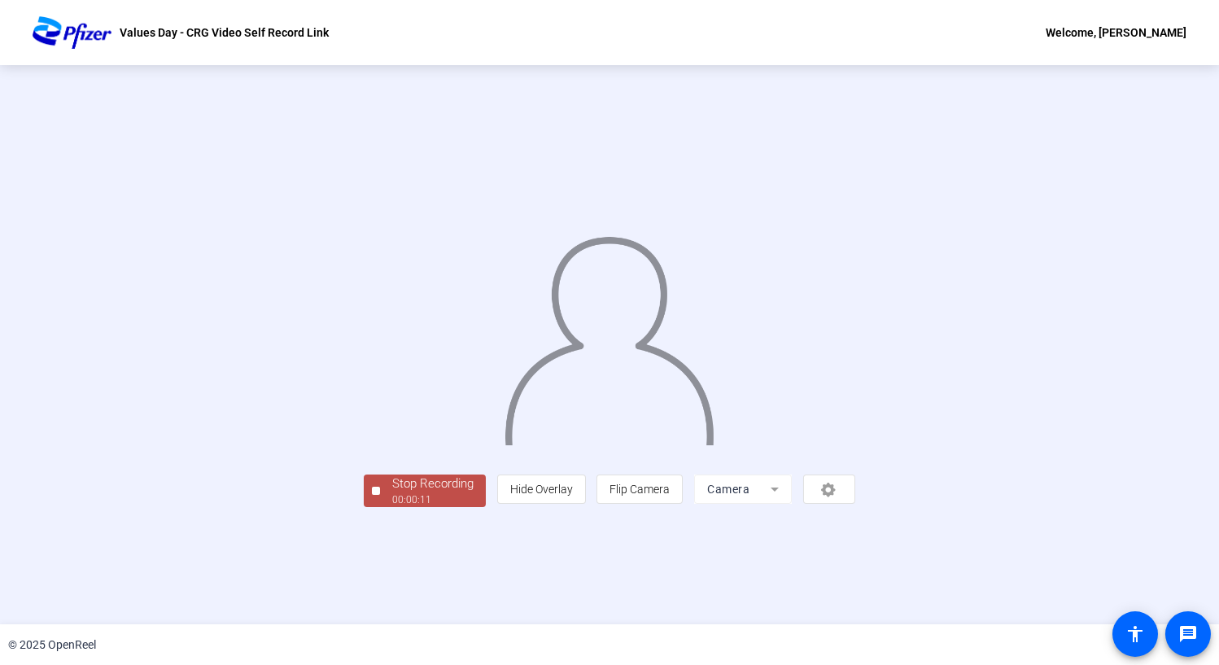
click at [392, 493] on div "Stop Recording" at bounding box center [432, 483] width 81 height 19
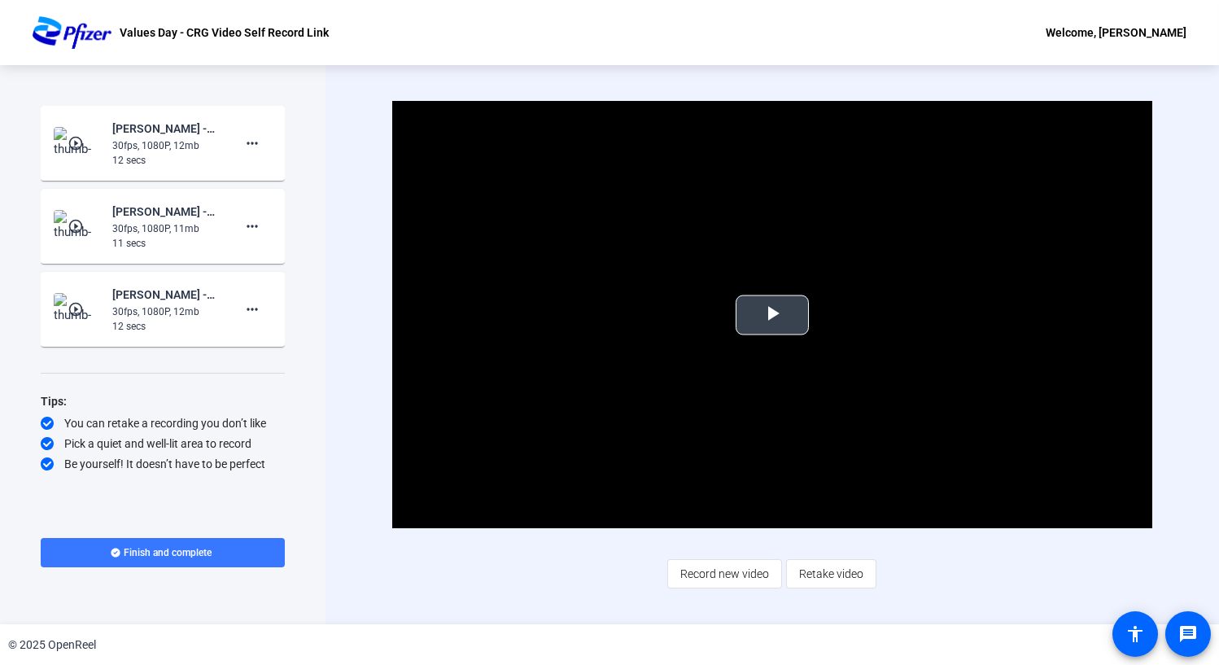
click at [772, 315] on span "Video Player" at bounding box center [772, 315] width 0 height 0
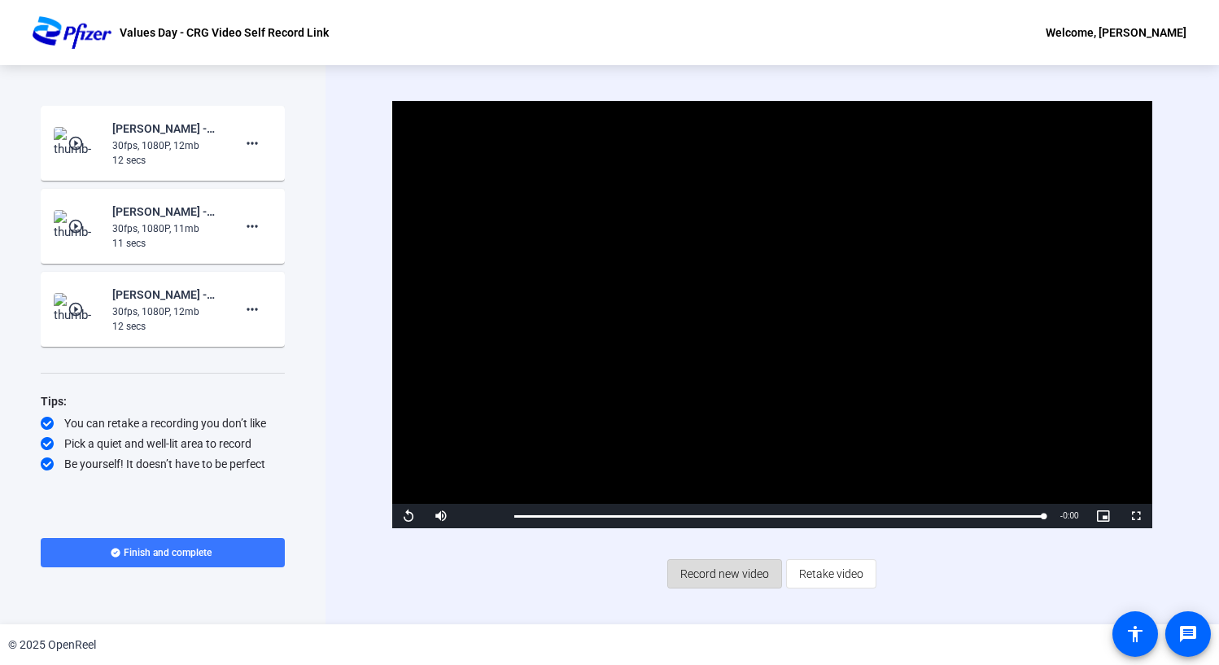
click at [743, 495] on span "Record new video" at bounding box center [724, 573] width 89 height 31
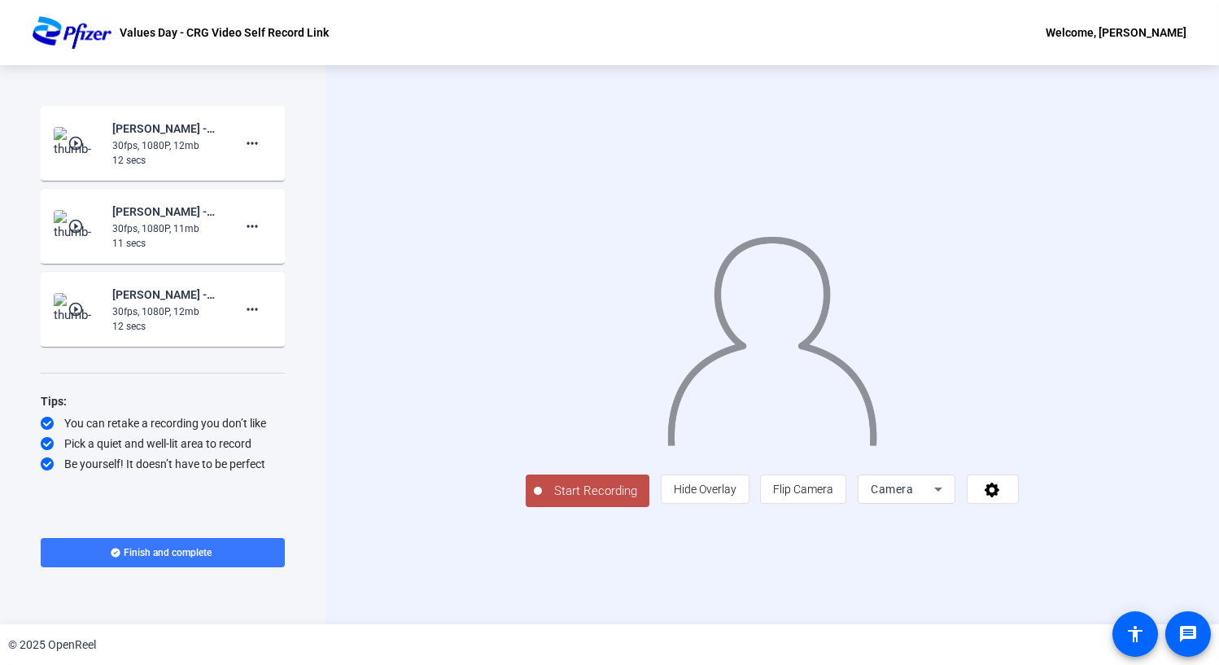
click at [526, 495] on button "Start Recording" at bounding box center [588, 490] width 124 height 33
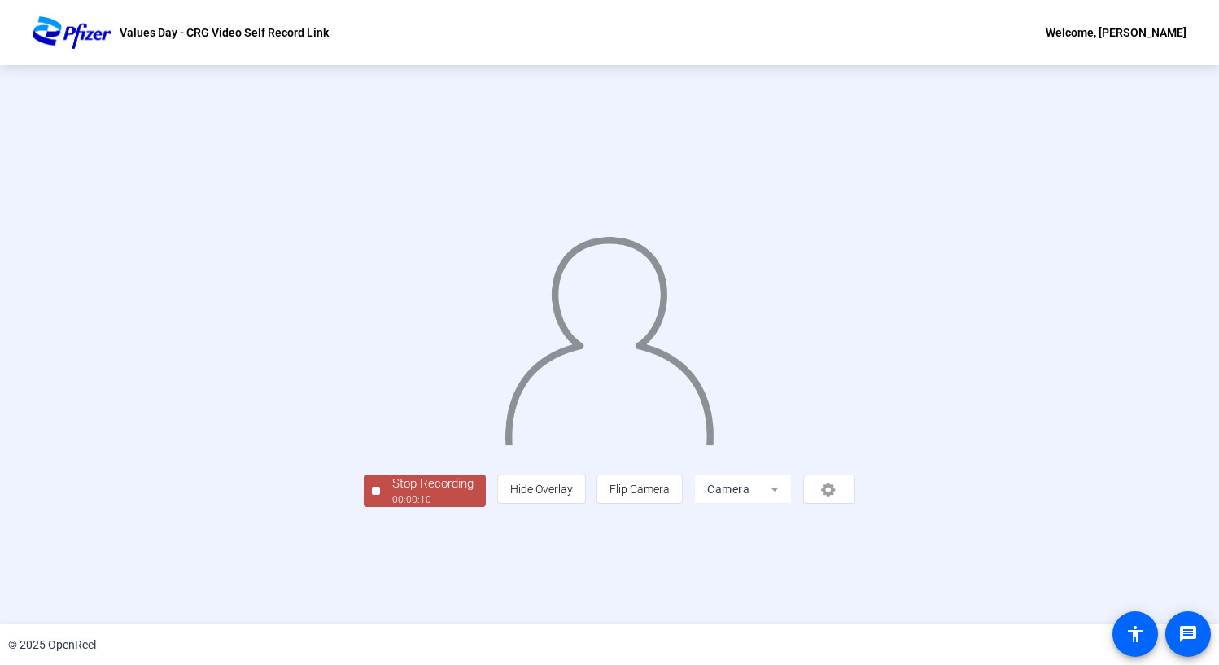
click at [364, 495] on div "Stop Recording 00:00:10 person Hide Overlay flip Flip Camera Camera" at bounding box center [609, 344] width 491 height 325
click at [392, 493] on div "Stop Recording" at bounding box center [432, 483] width 81 height 19
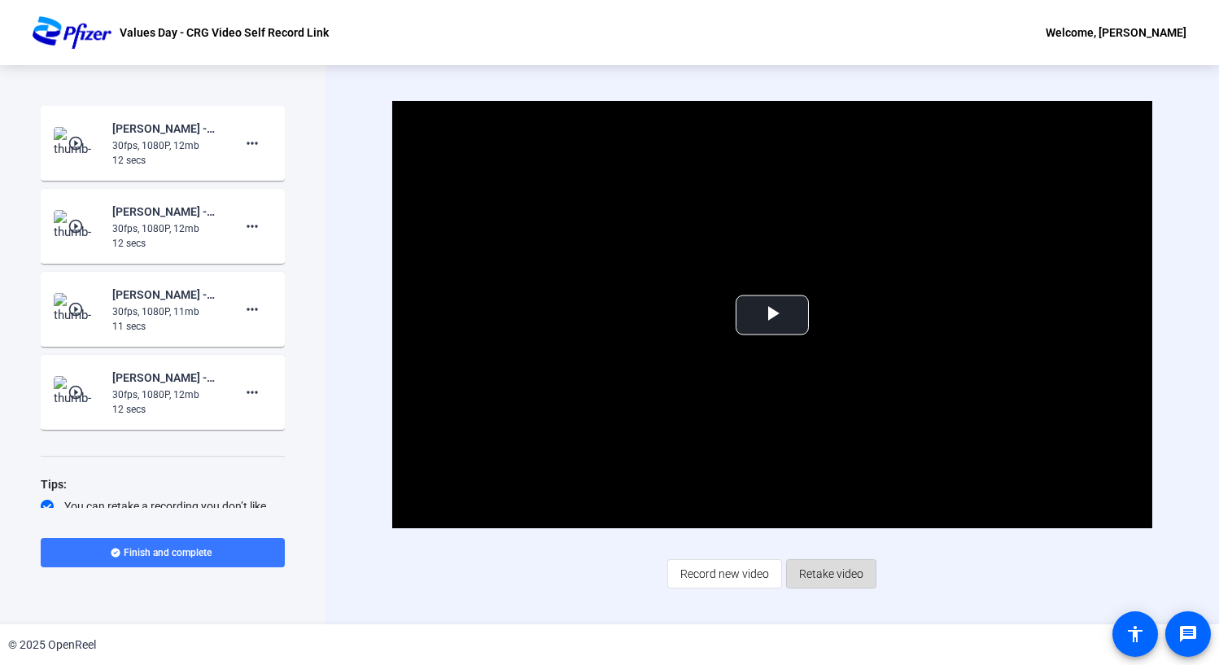
click at [834, 495] on span "Retake video" at bounding box center [831, 573] width 64 height 31
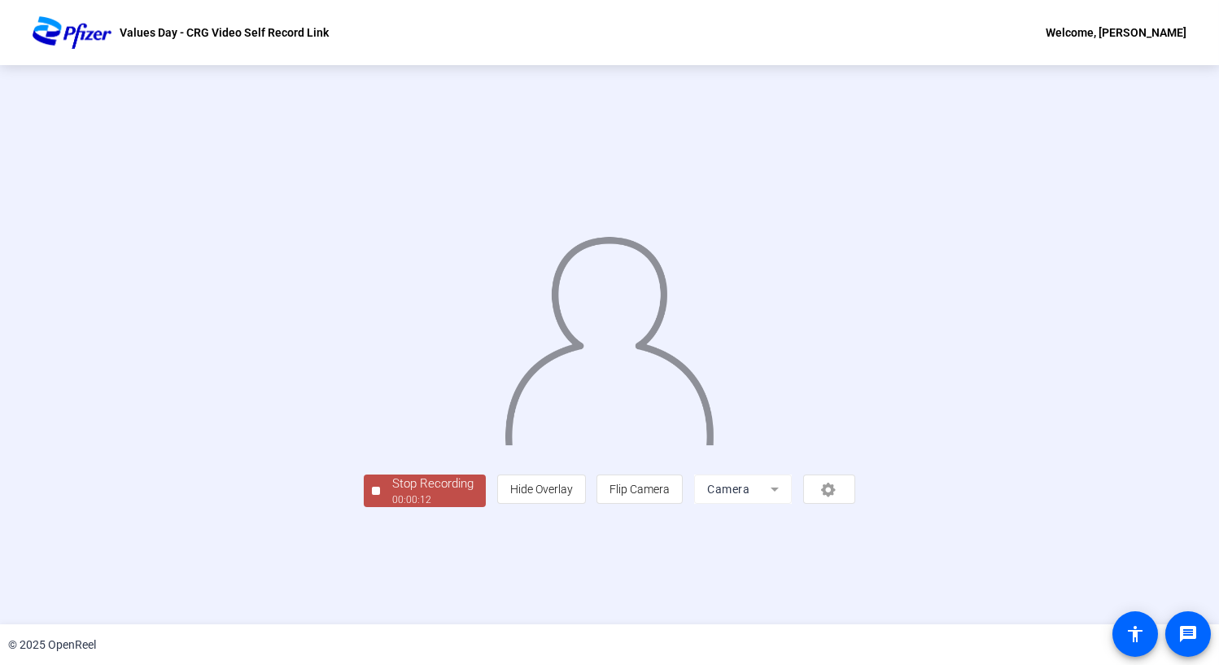
click at [392, 493] on div "Stop Recording" at bounding box center [432, 483] width 81 height 19
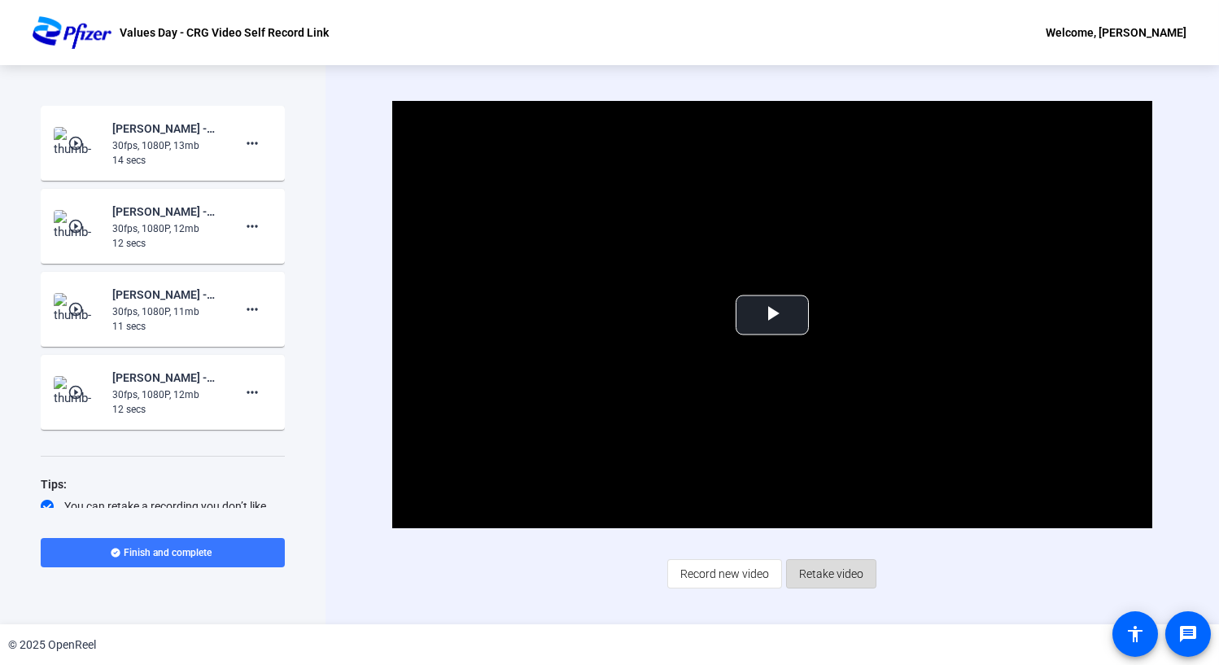
click at [817, 495] on span "Retake video" at bounding box center [831, 573] width 64 height 31
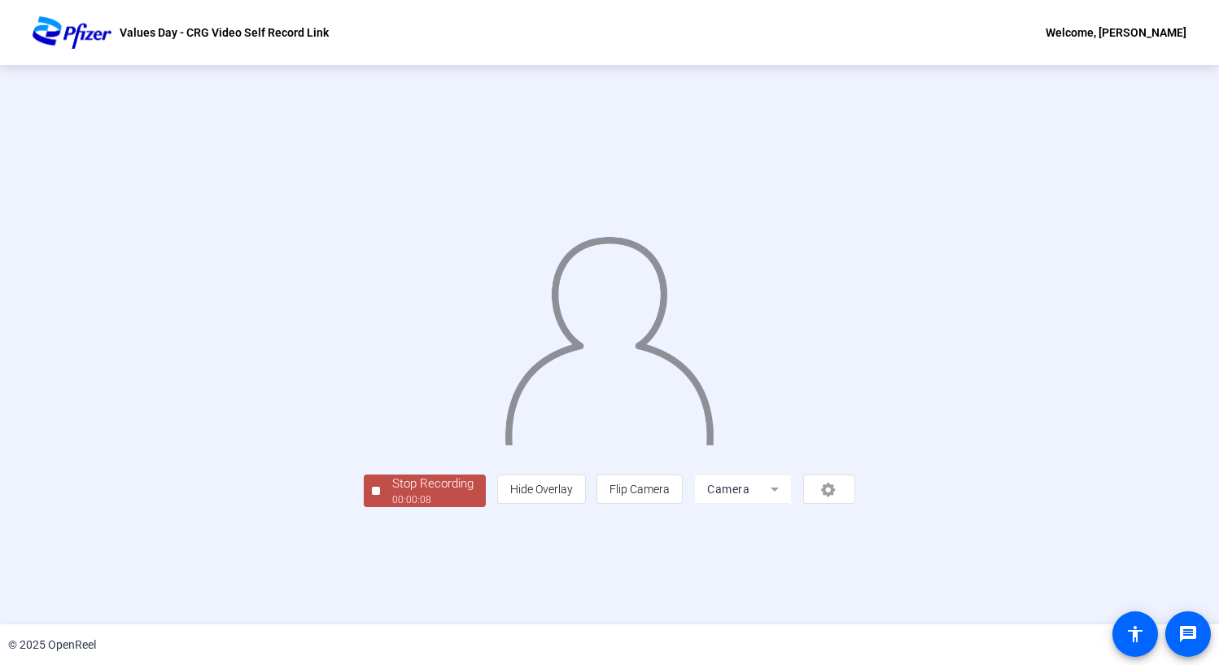
click at [392, 495] on div "00:00:08" at bounding box center [432, 499] width 81 height 15
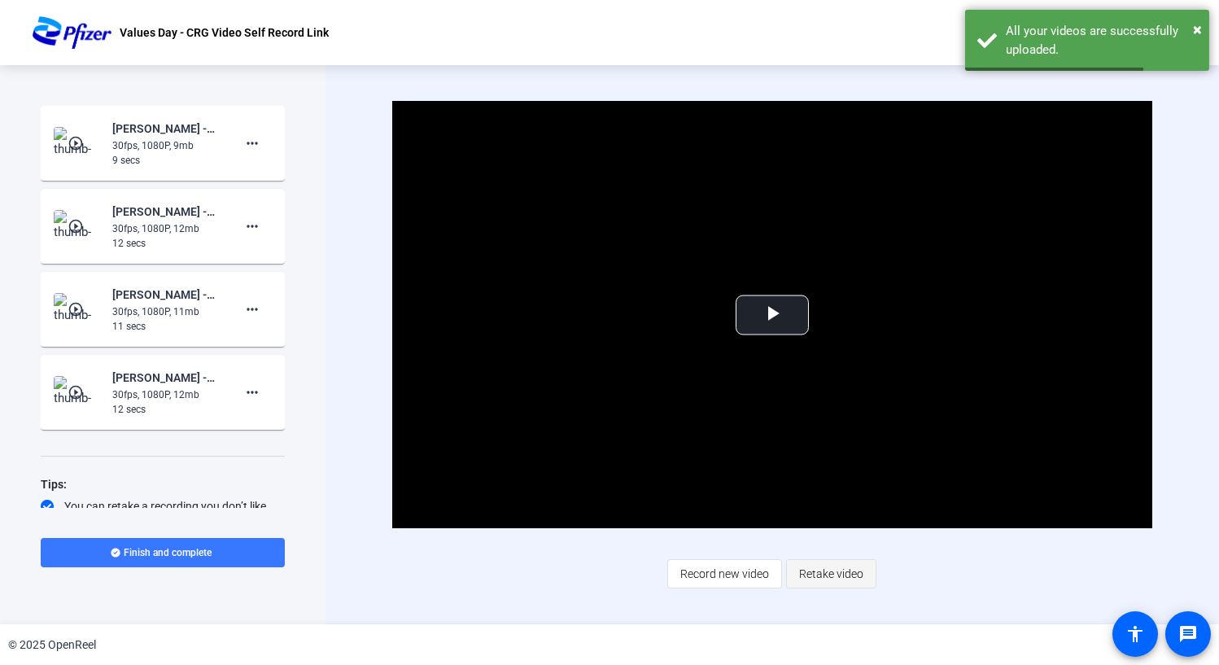
click at [841, 495] on span "Retake video" at bounding box center [831, 573] width 64 height 31
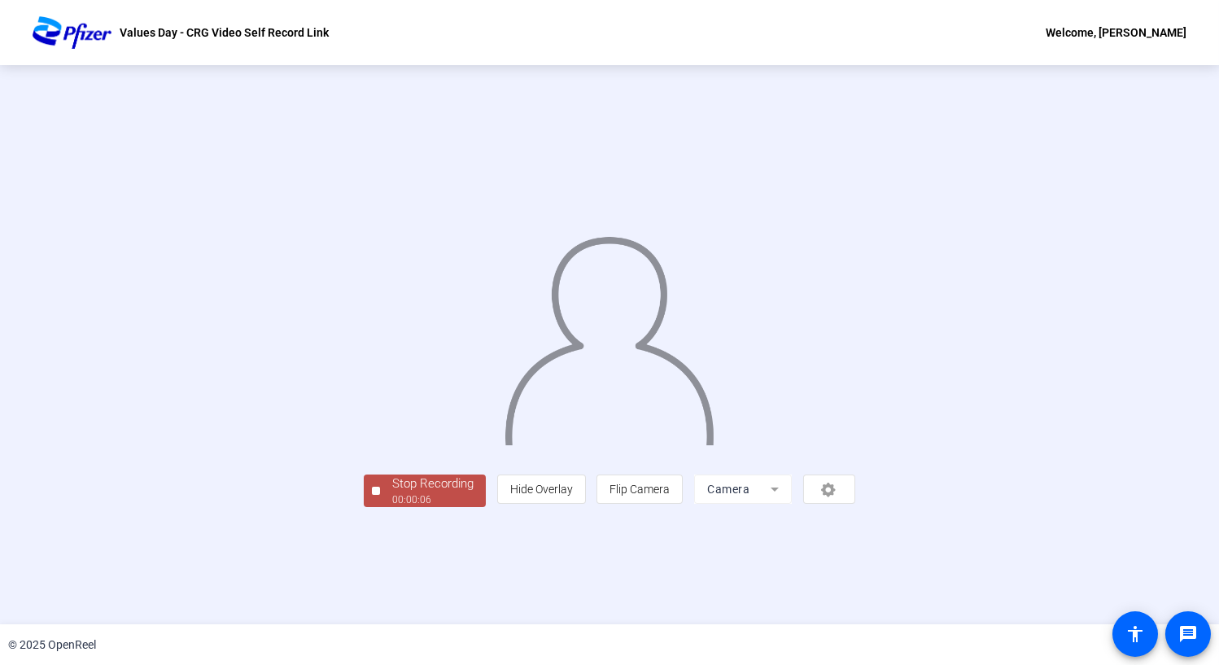
click at [392, 493] on div "Stop Recording" at bounding box center [432, 483] width 81 height 19
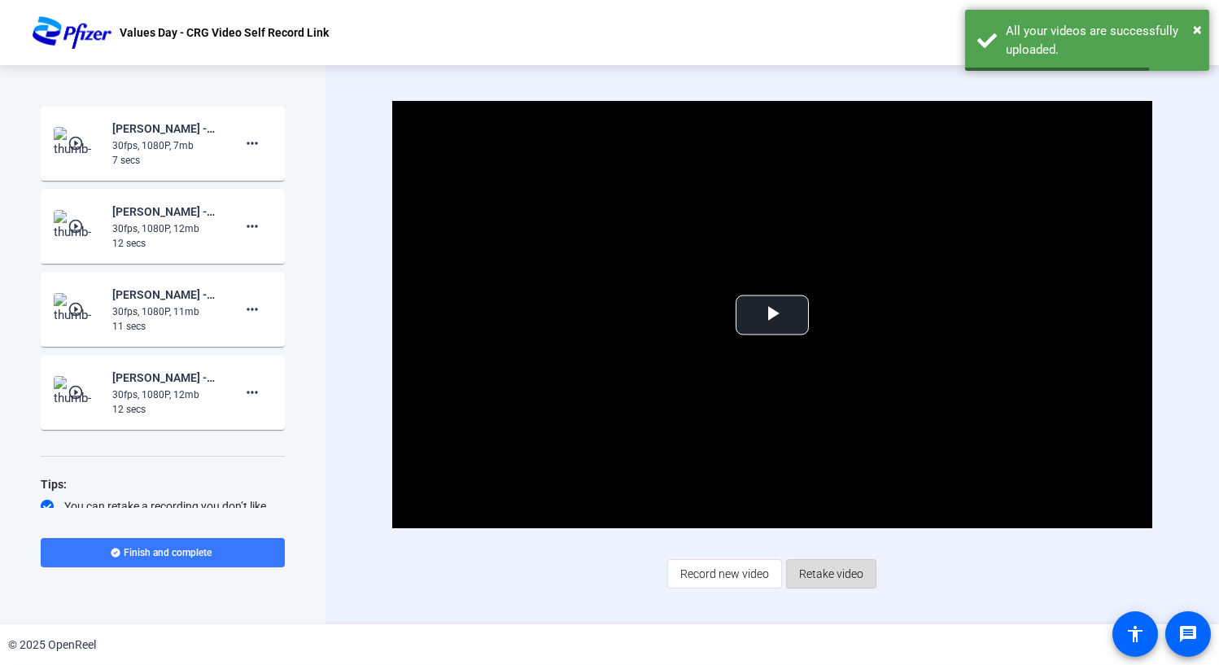
click at [844, 495] on span "Retake video" at bounding box center [831, 573] width 64 height 31
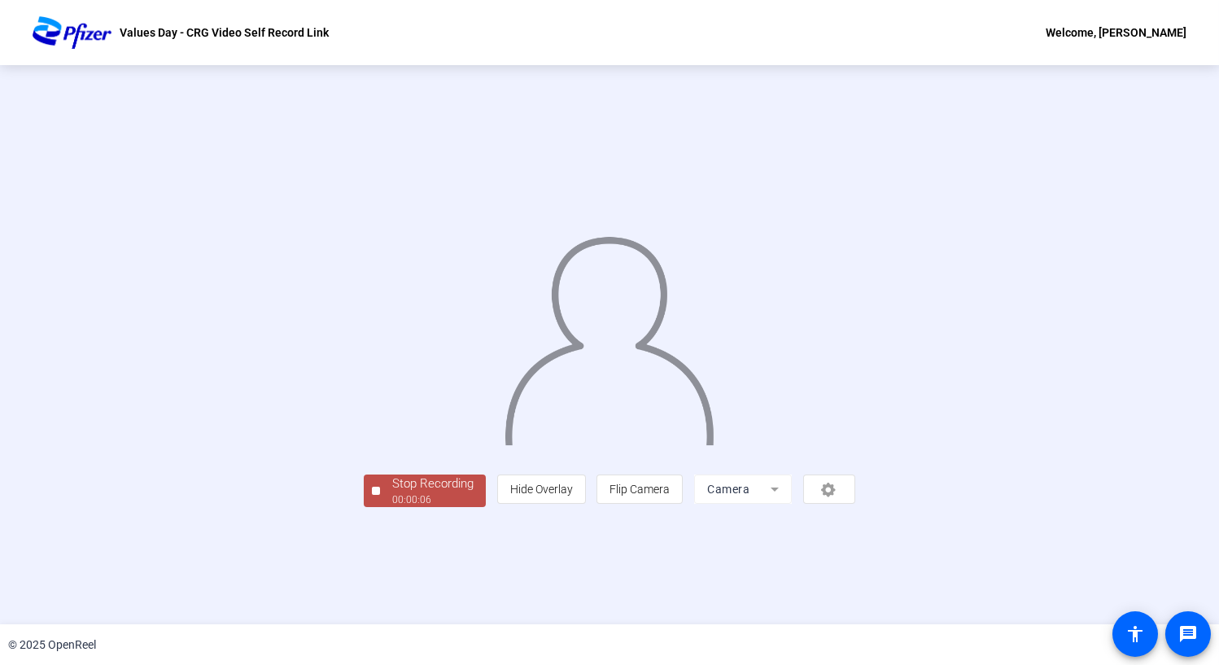
click at [392, 493] on div "Stop Recording" at bounding box center [432, 483] width 81 height 19
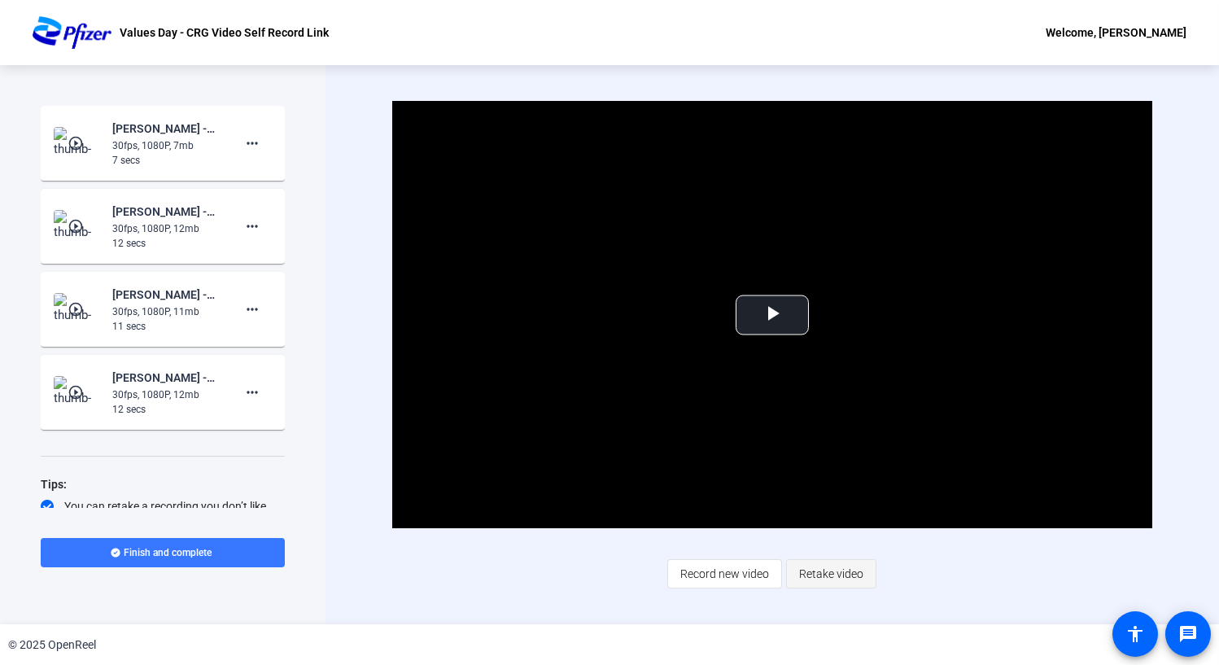
click at [836, 495] on span "Retake video" at bounding box center [831, 573] width 64 height 31
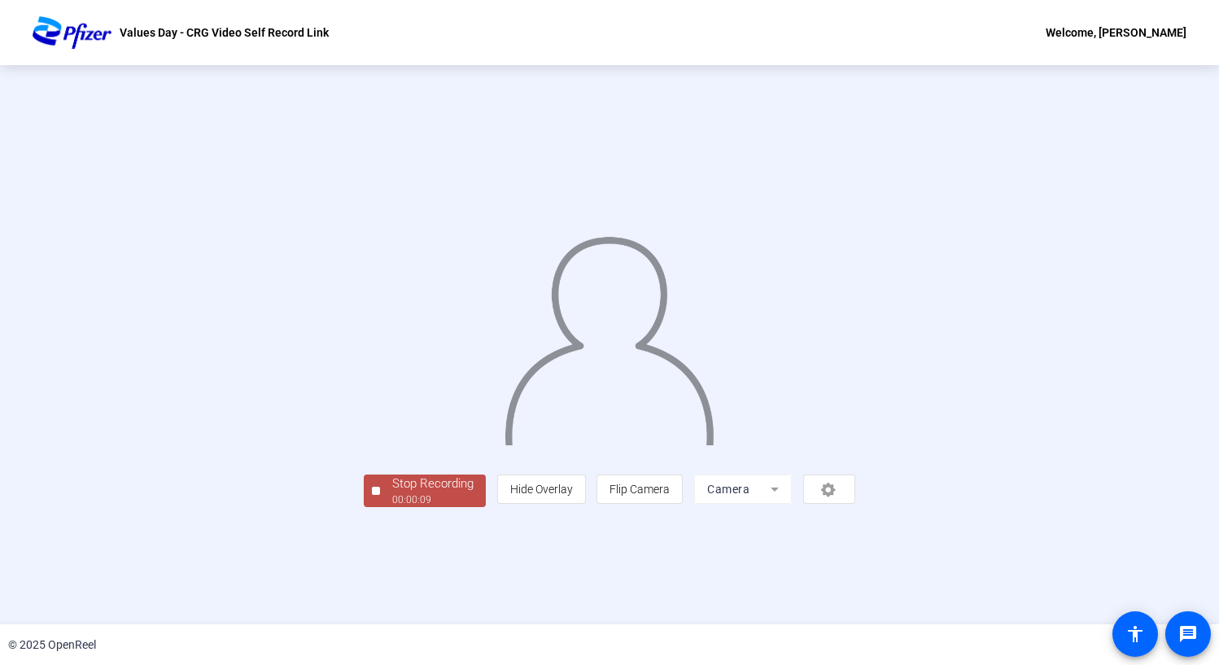
click at [392, 495] on div "00:00:09" at bounding box center [432, 499] width 81 height 15
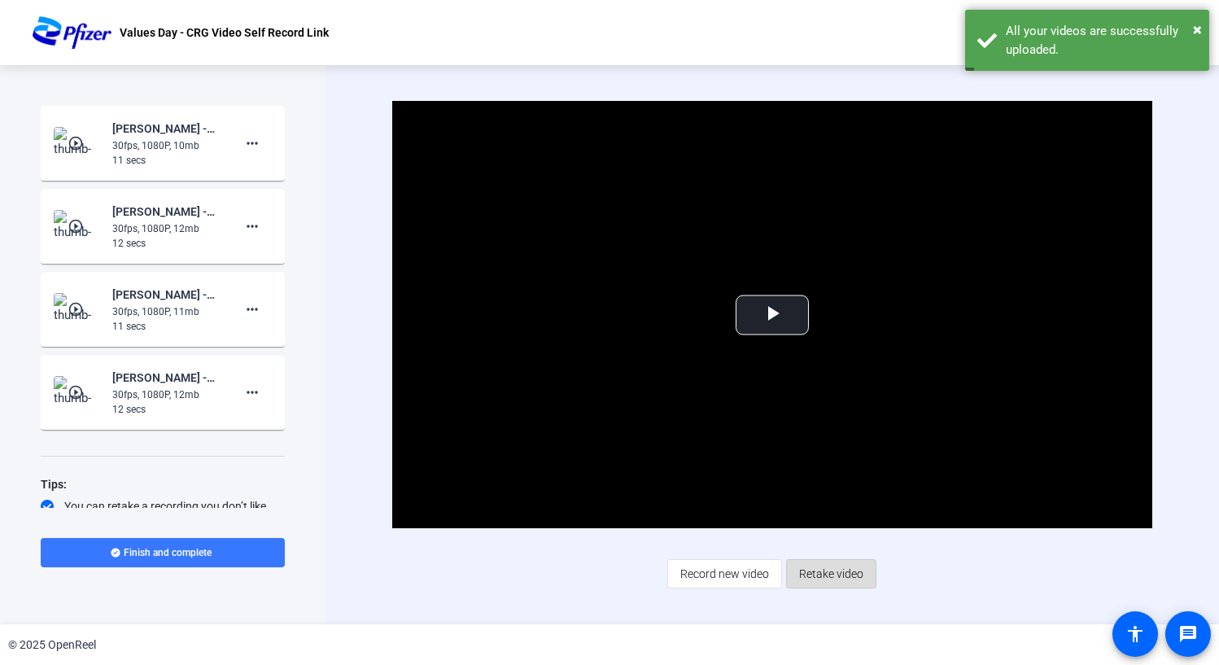
click at [827, 495] on span "Retake video" at bounding box center [831, 573] width 64 height 31
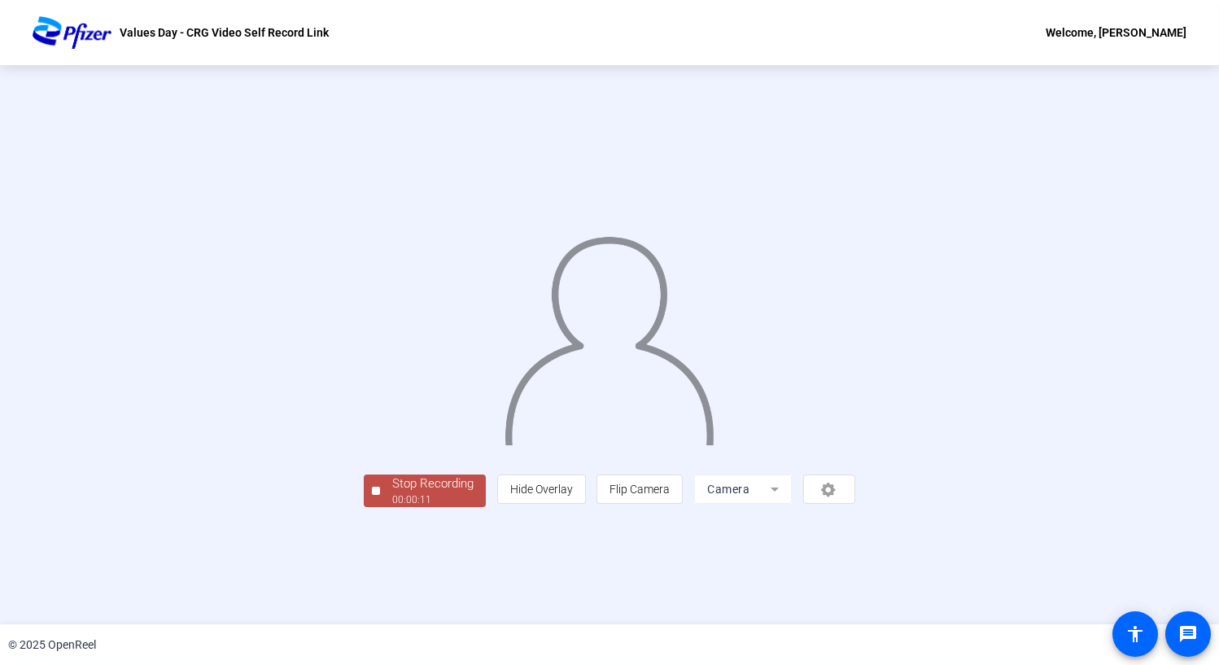
click at [392, 493] on div "Stop Recording" at bounding box center [432, 483] width 81 height 19
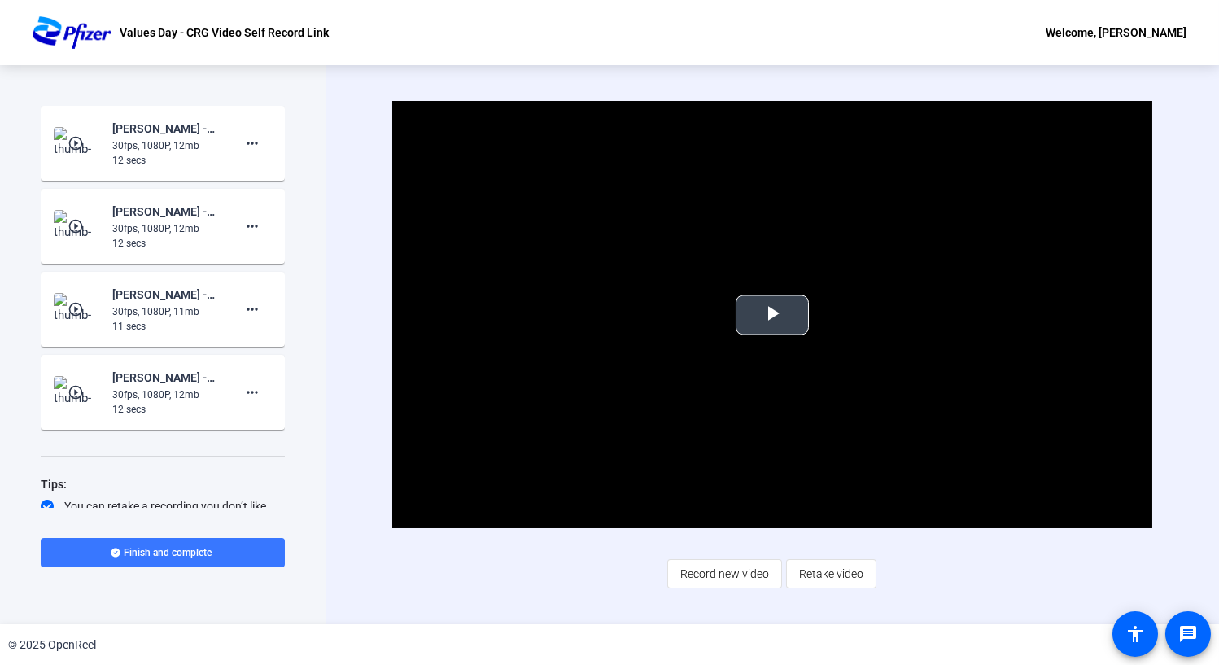
click at [772, 315] on span "Video Player" at bounding box center [772, 315] width 0 height 0
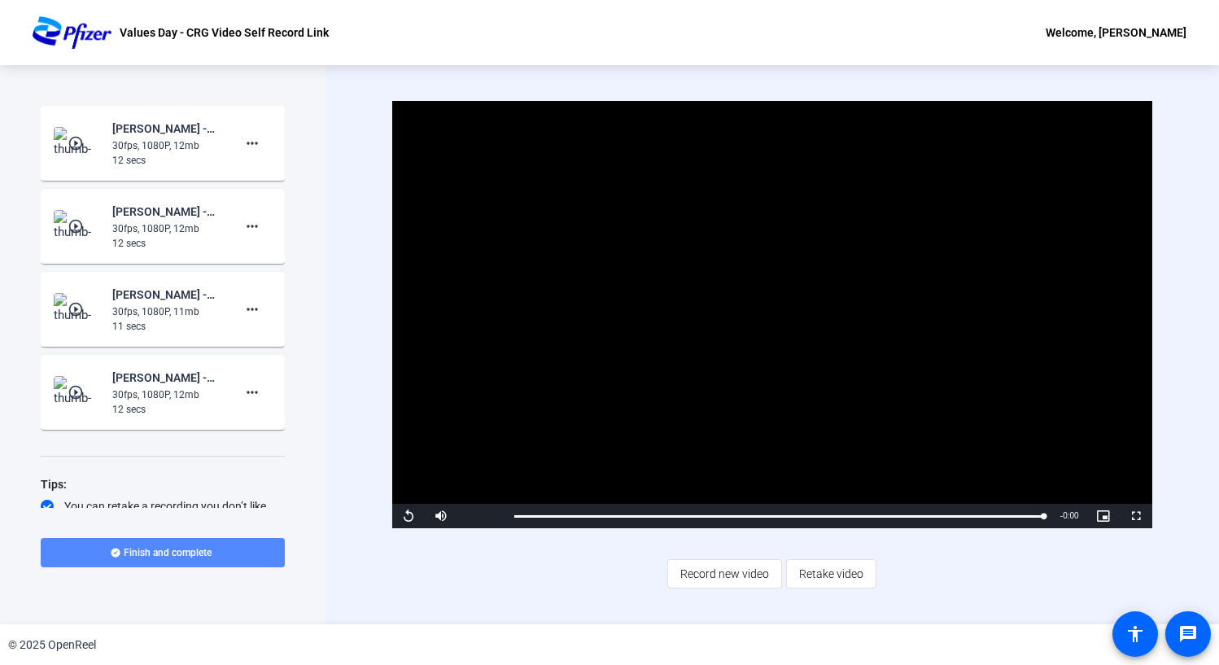
click at [227, 495] on span at bounding box center [163, 552] width 244 height 39
